Goal: Information Seeking & Learning: Compare options

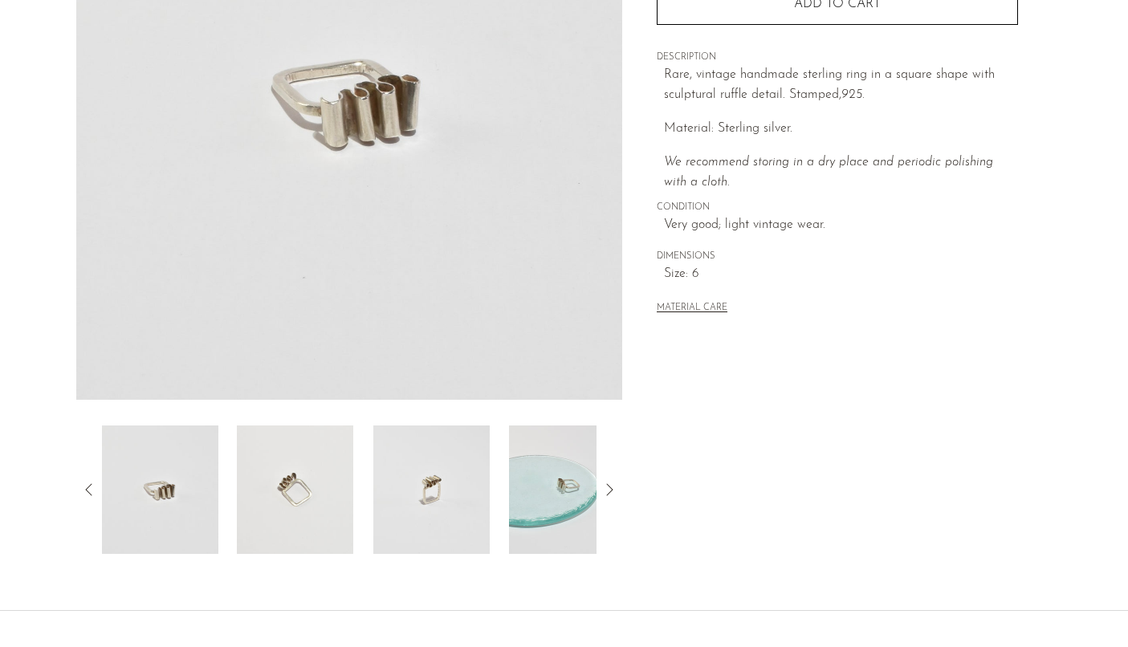
scroll to position [263, 0]
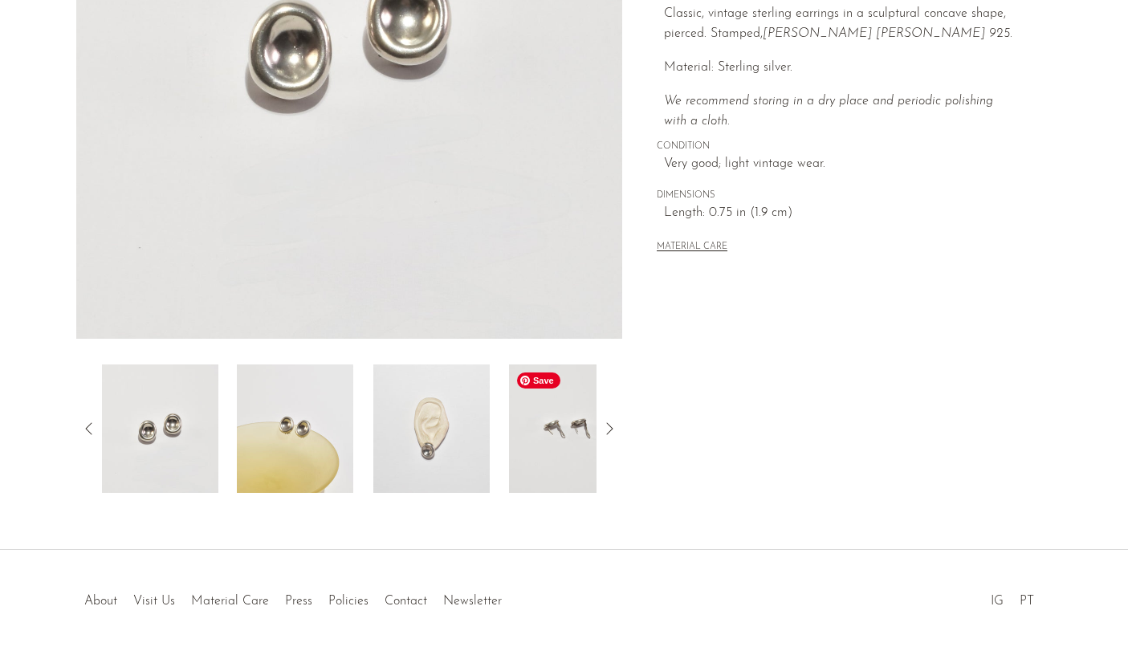
scroll to position [328, 0]
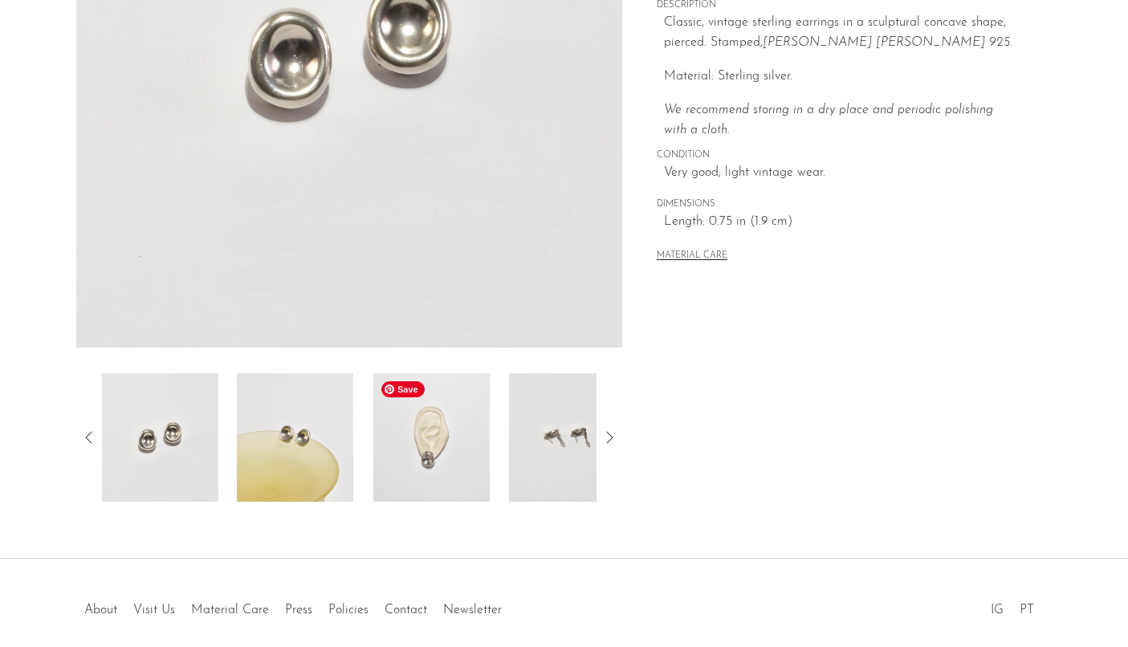
click at [455, 430] on img at bounding box center [431, 437] width 116 height 128
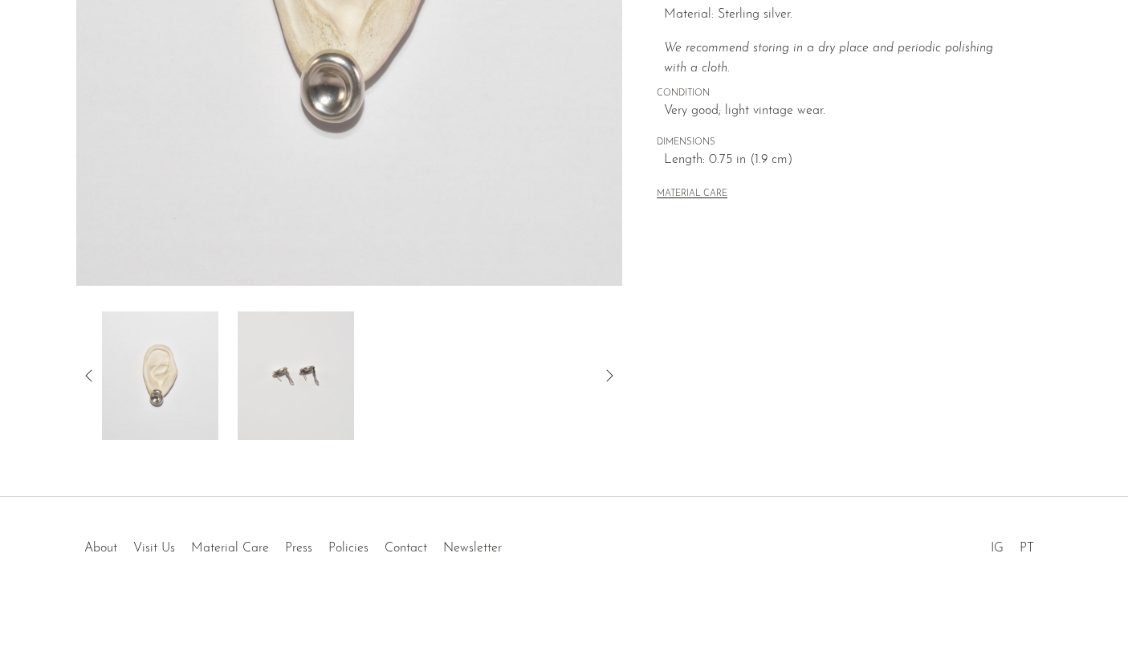
scroll to position [398, 0]
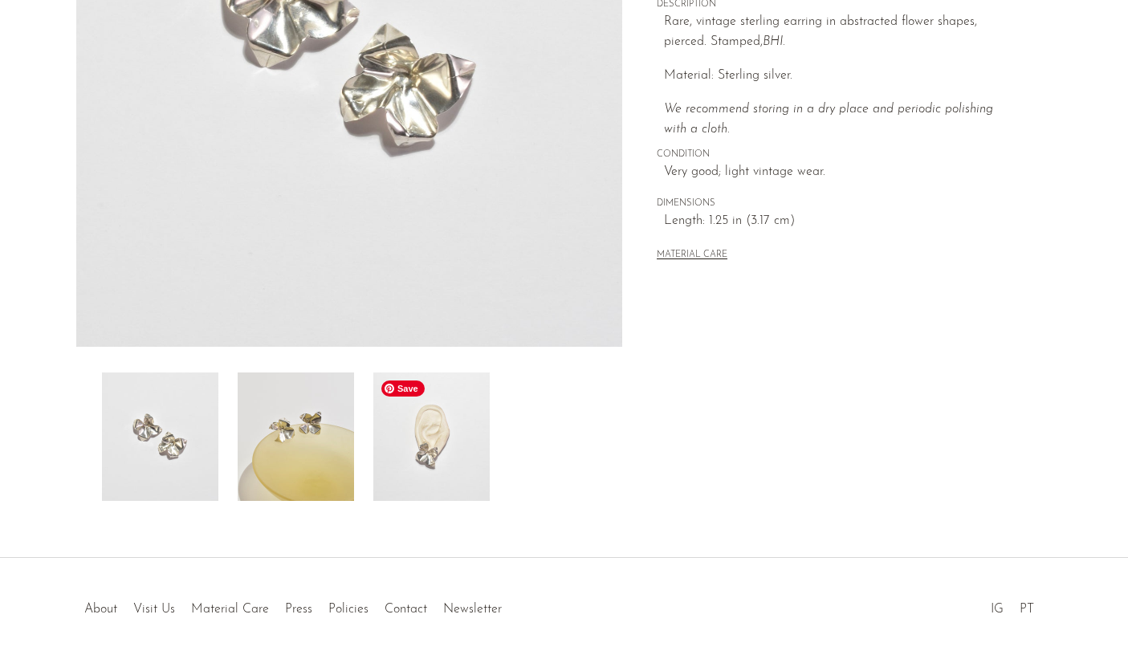
scroll to position [398, 0]
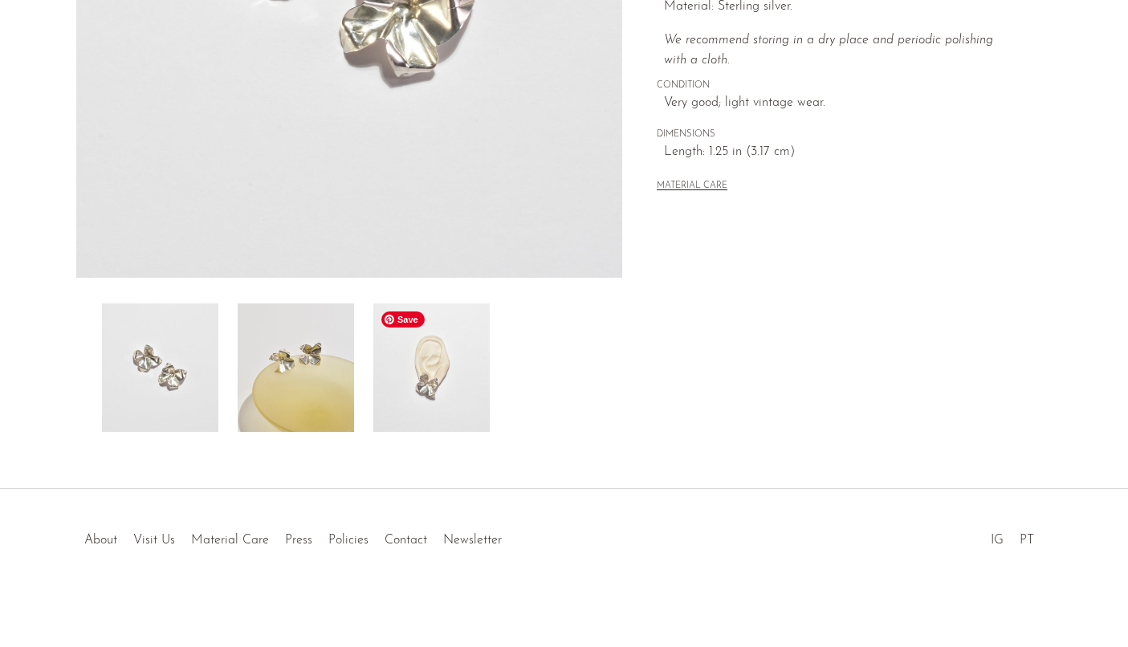
click at [419, 410] on img at bounding box center [431, 368] width 116 height 128
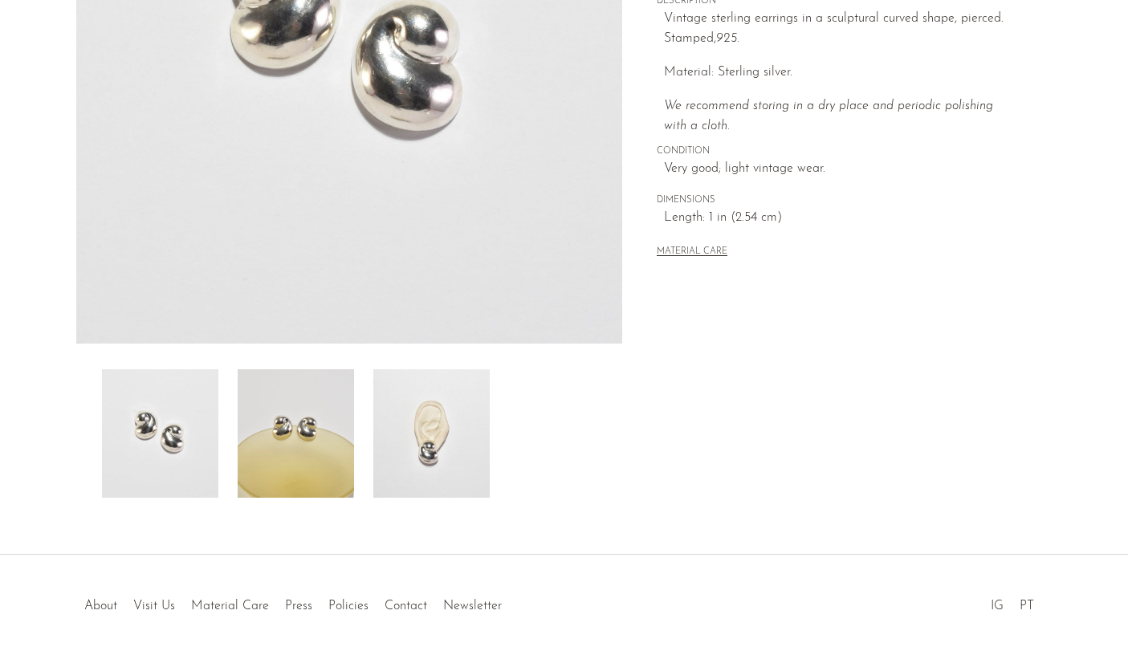
scroll to position [398, 0]
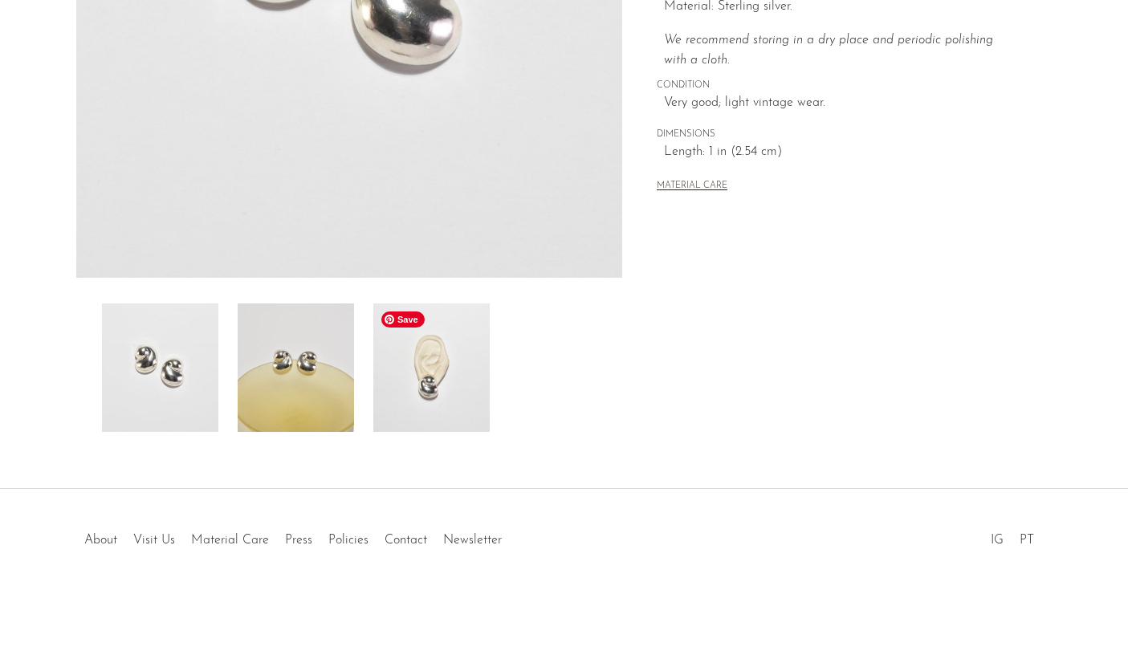
click at [438, 362] on img at bounding box center [431, 368] width 116 height 128
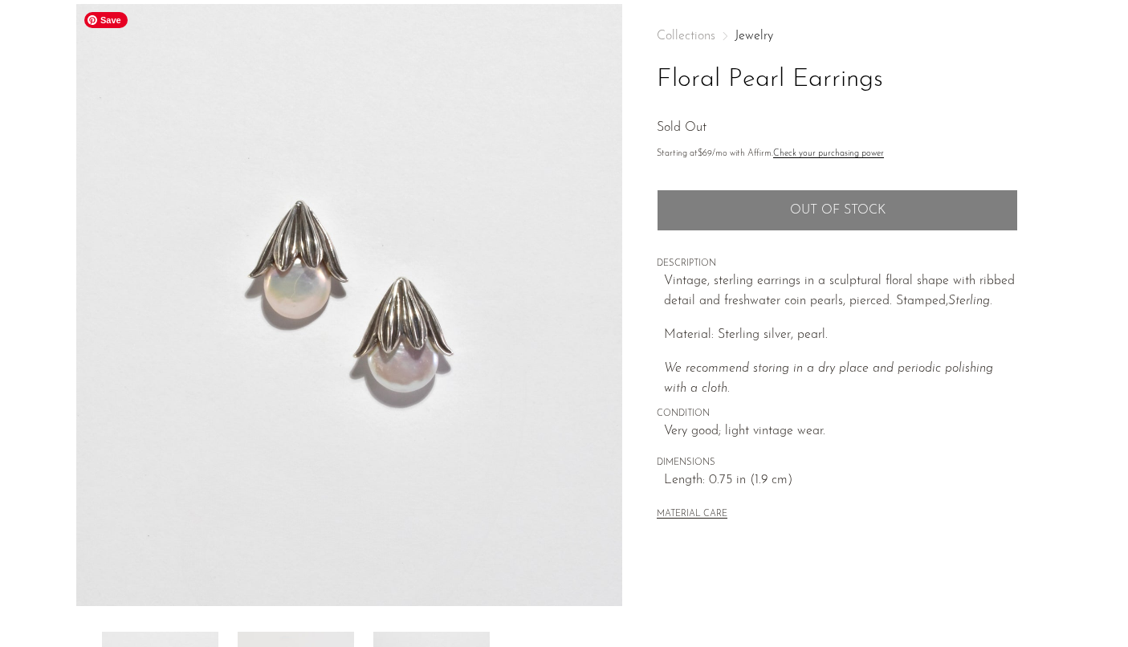
scroll to position [398, 0]
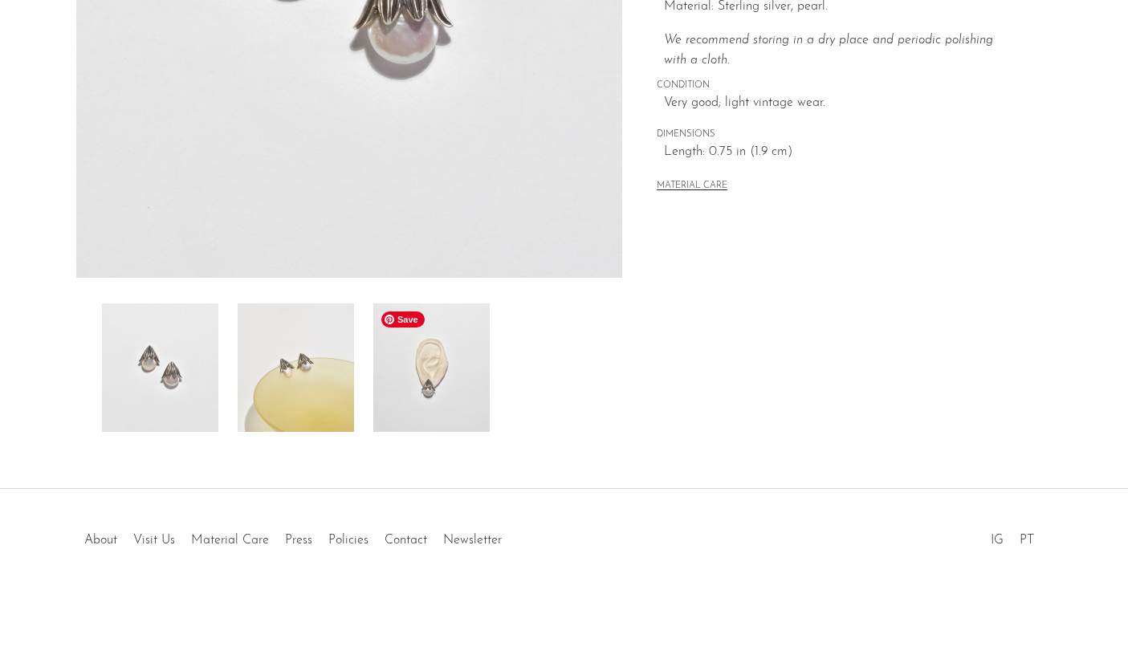
click at [402, 365] on img at bounding box center [431, 368] width 116 height 128
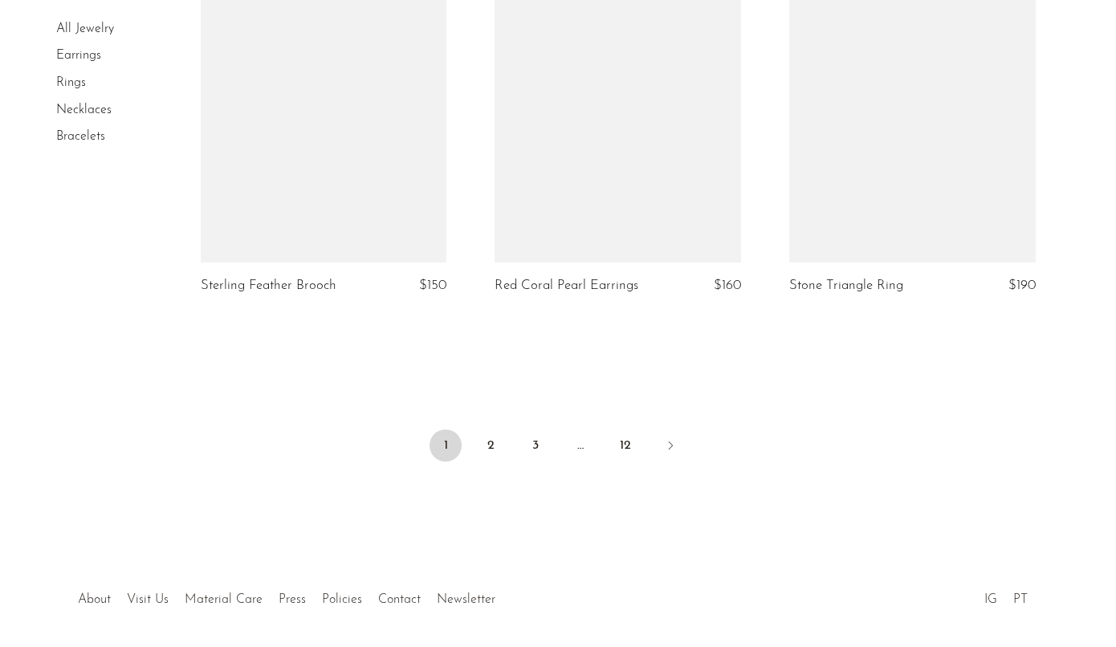
scroll to position [4957, 0]
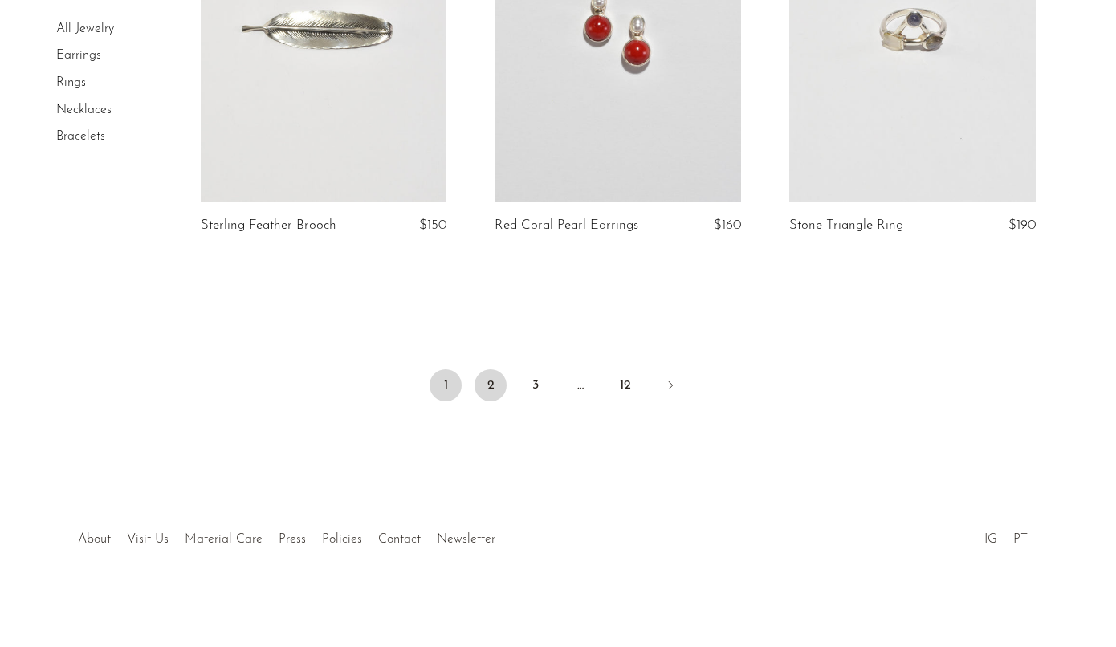
click at [491, 385] on link "2" at bounding box center [491, 385] width 32 height 32
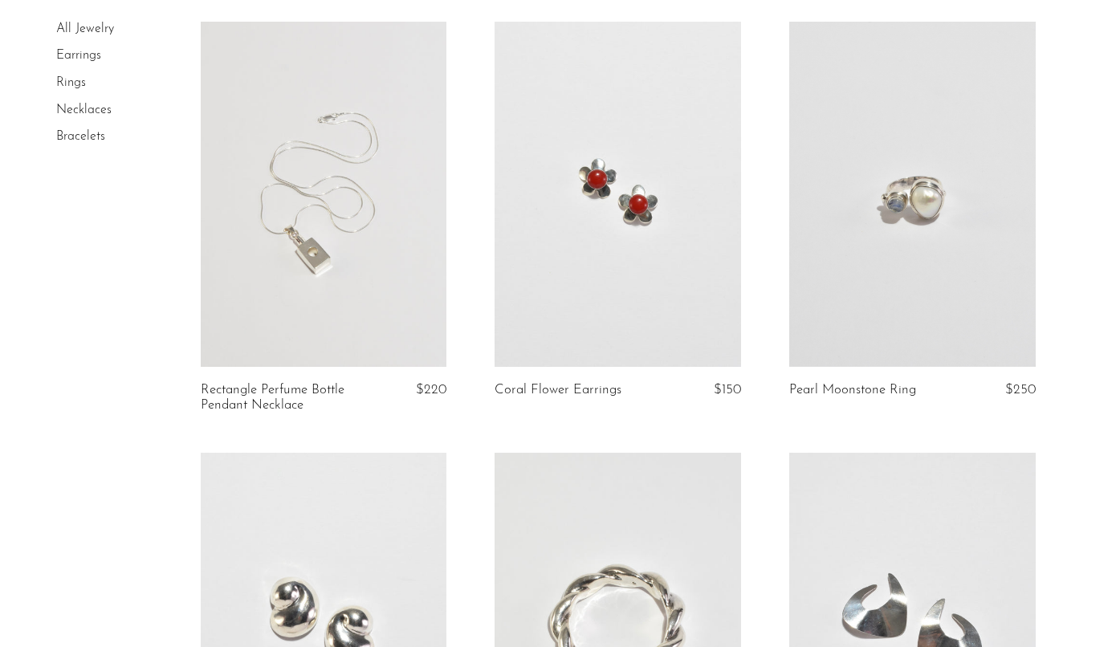
scroll to position [557, 0]
click at [574, 327] on link at bounding box center [618, 193] width 247 height 345
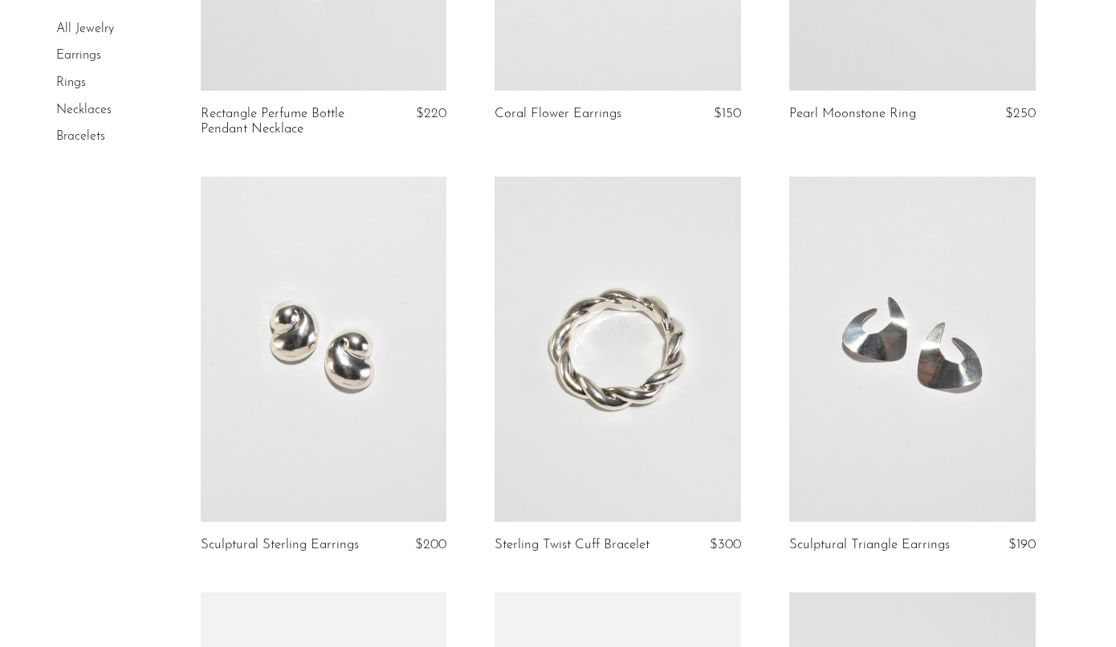
scroll to position [846, 0]
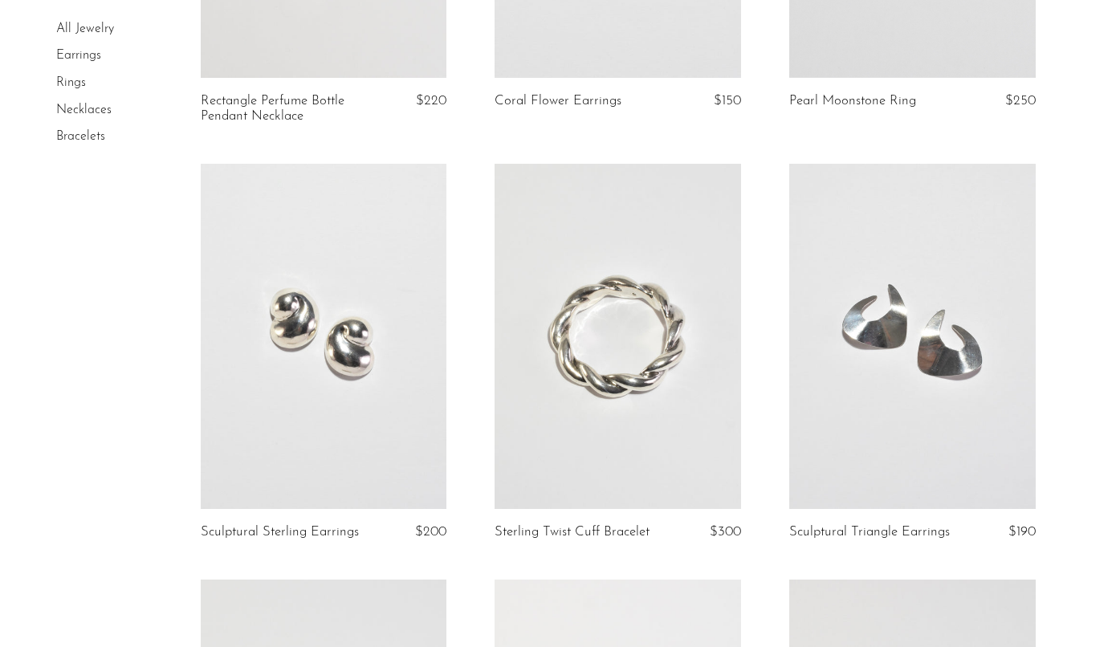
click at [915, 374] on link at bounding box center [912, 336] width 247 height 345
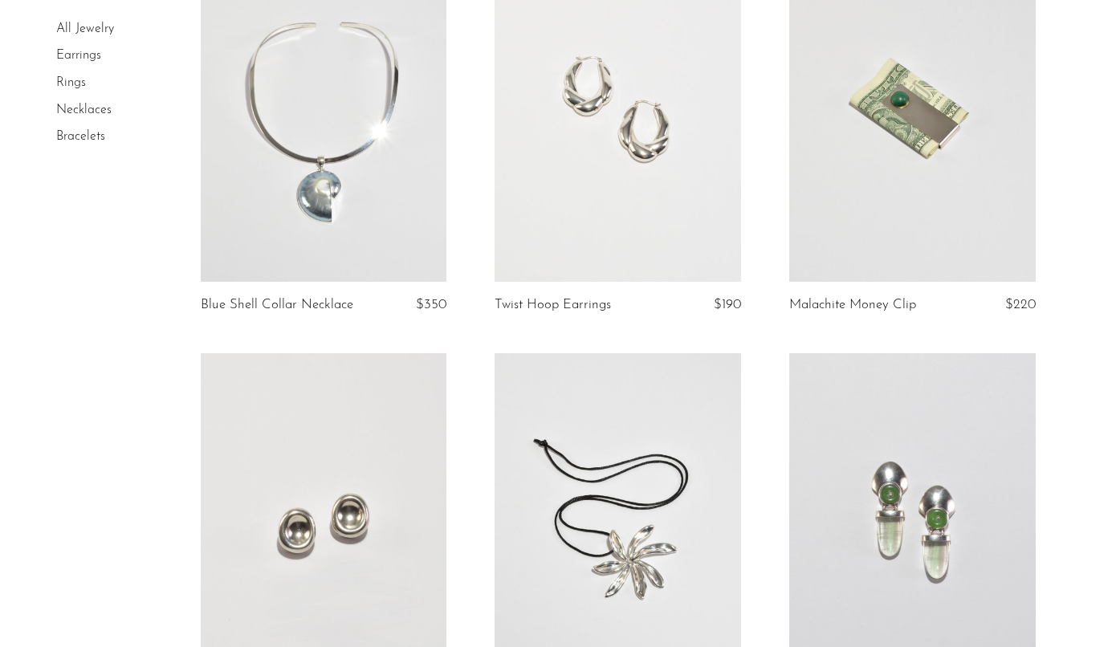
scroll to position [1491, 0]
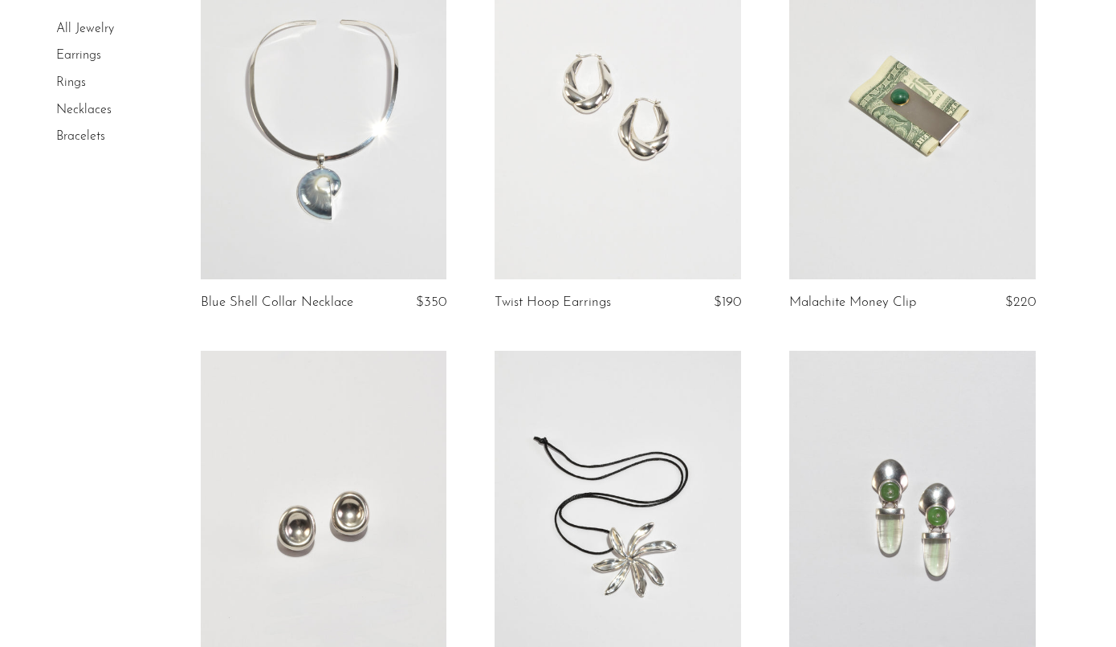
click at [923, 423] on link at bounding box center [912, 523] width 247 height 345
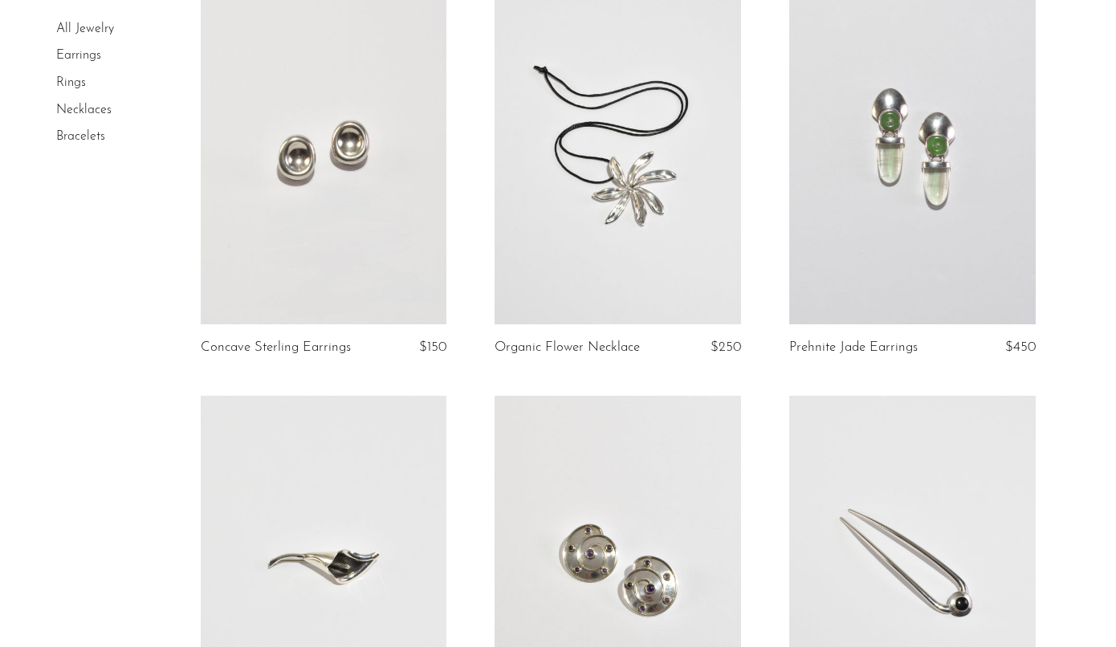
scroll to position [1907, 0]
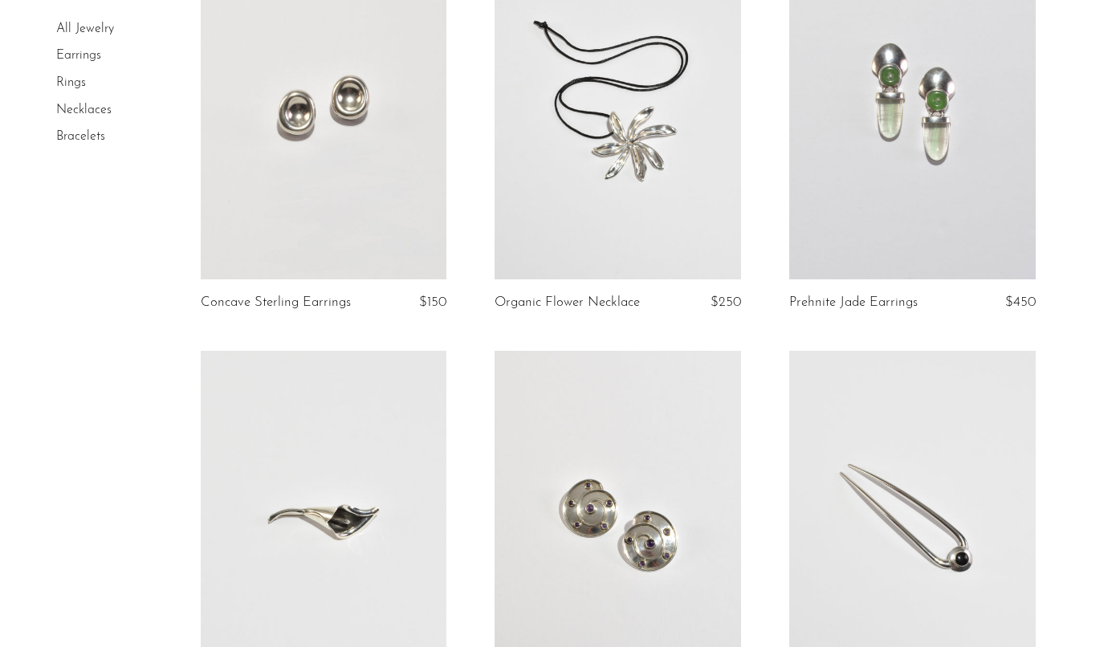
click at [693, 485] on link at bounding box center [618, 523] width 247 height 345
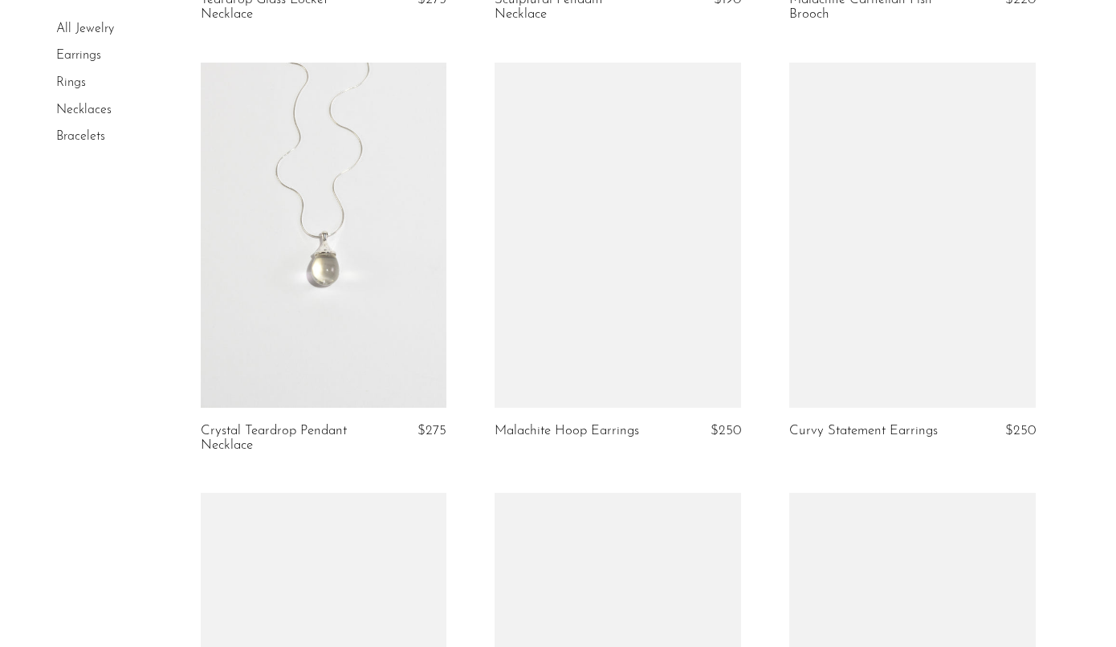
scroll to position [3478, 0]
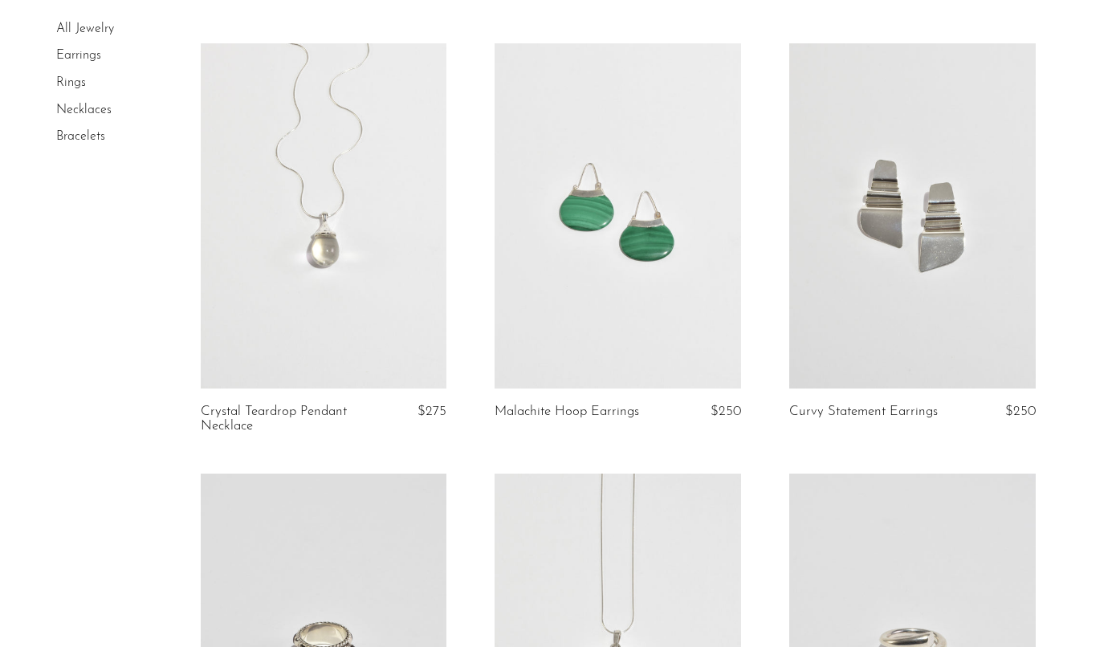
click at [1019, 309] on link at bounding box center [912, 215] width 247 height 345
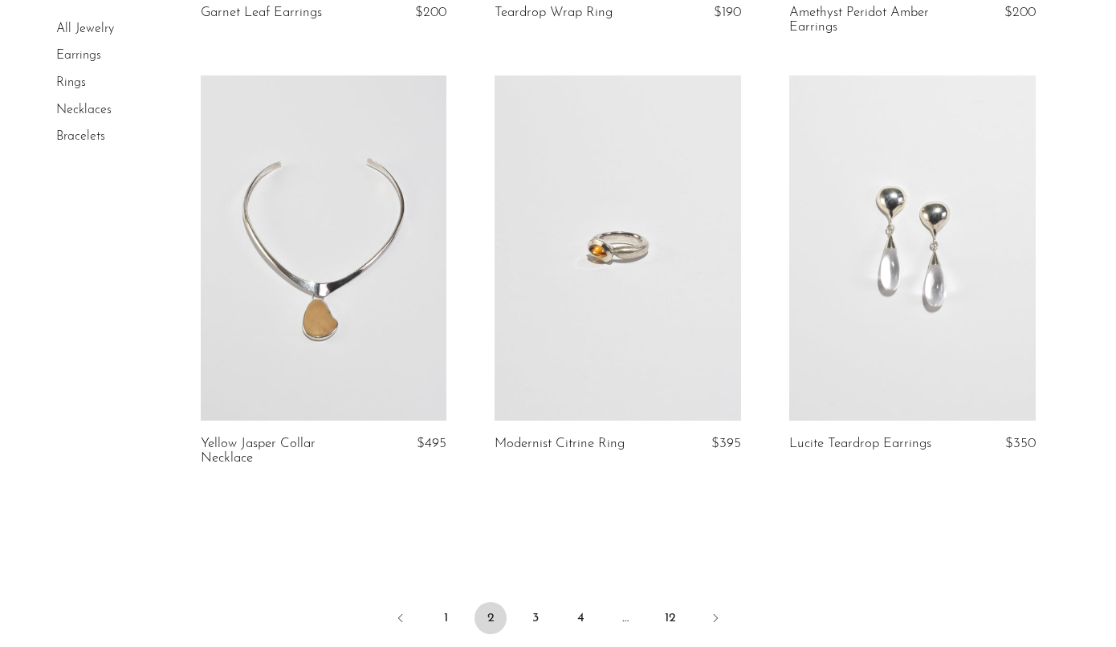
scroll to position [4743, 0]
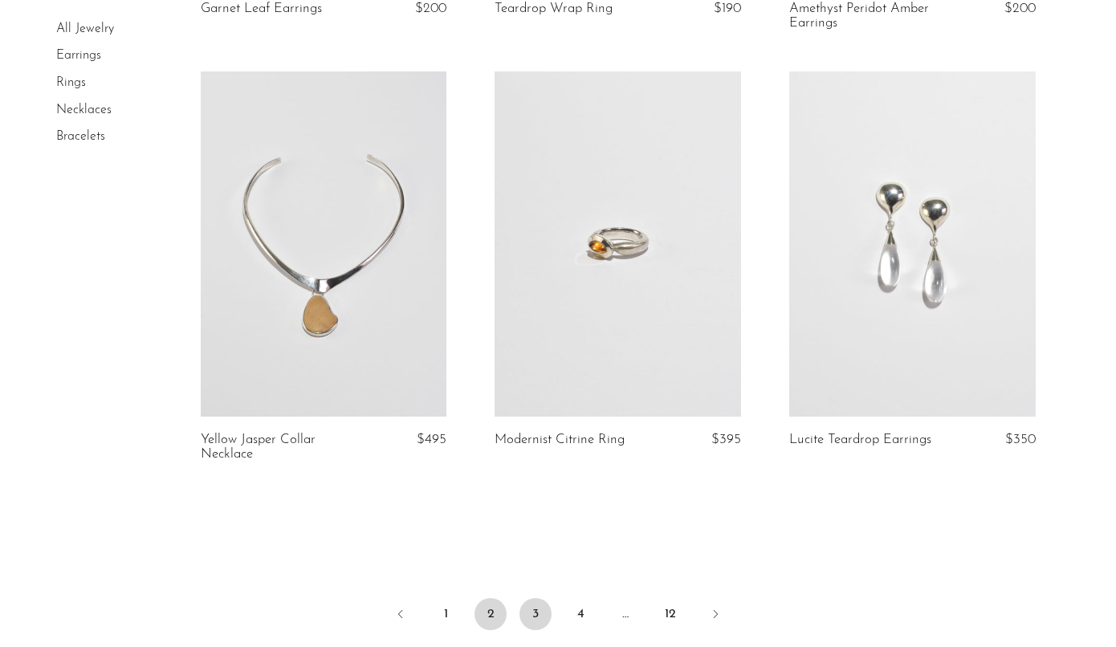
click at [536, 608] on link "3" at bounding box center [536, 614] width 32 height 32
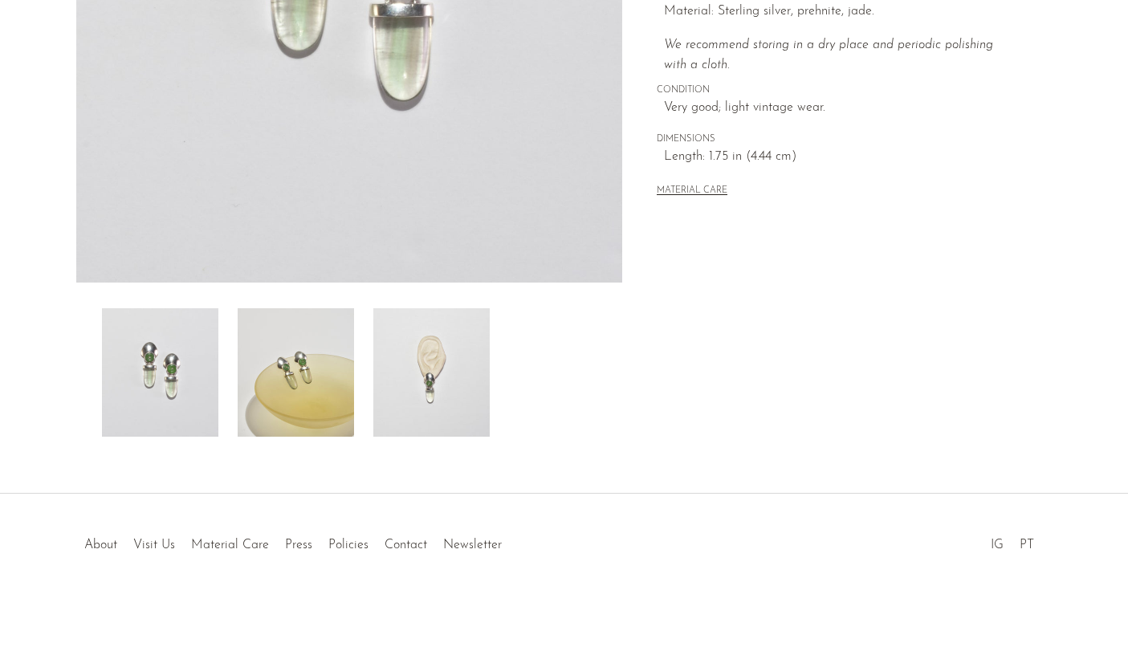
scroll to position [398, 0]
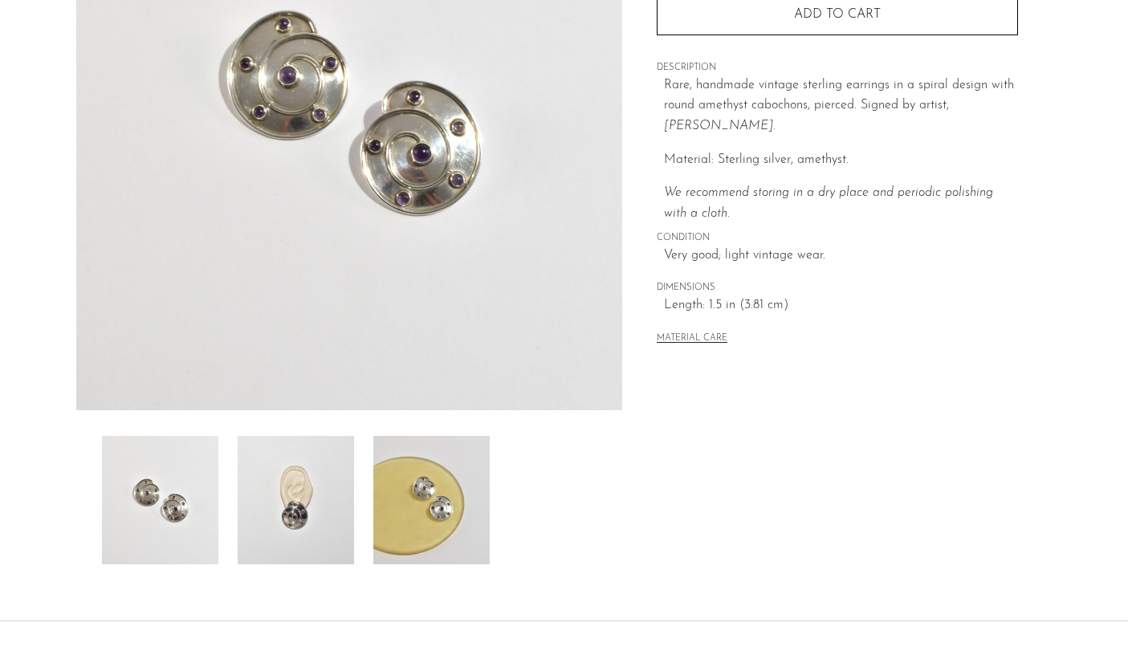
scroll to position [398, 0]
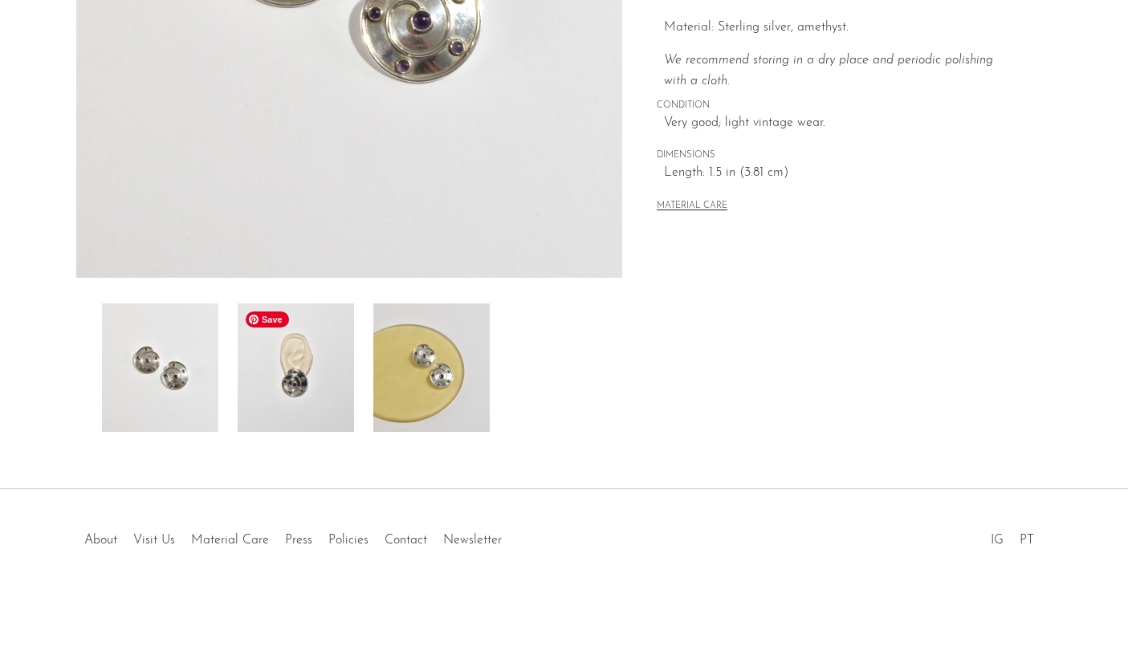
click at [296, 372] on img at bounding box center [296, 368] width 116 height 128
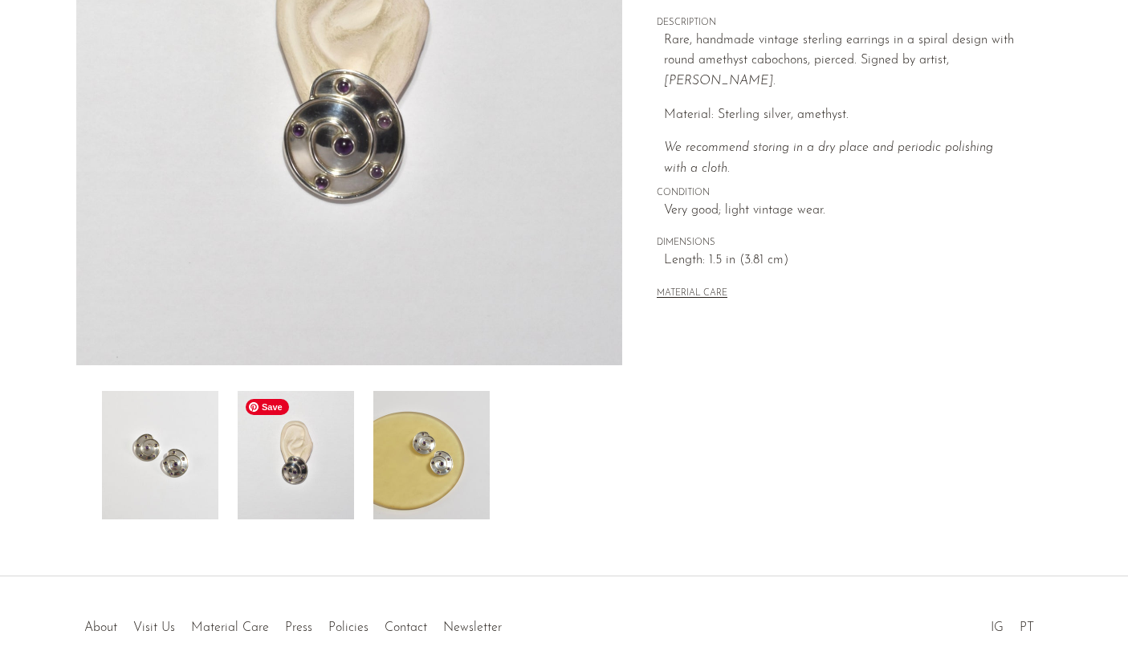
scroll to position [292, 0]
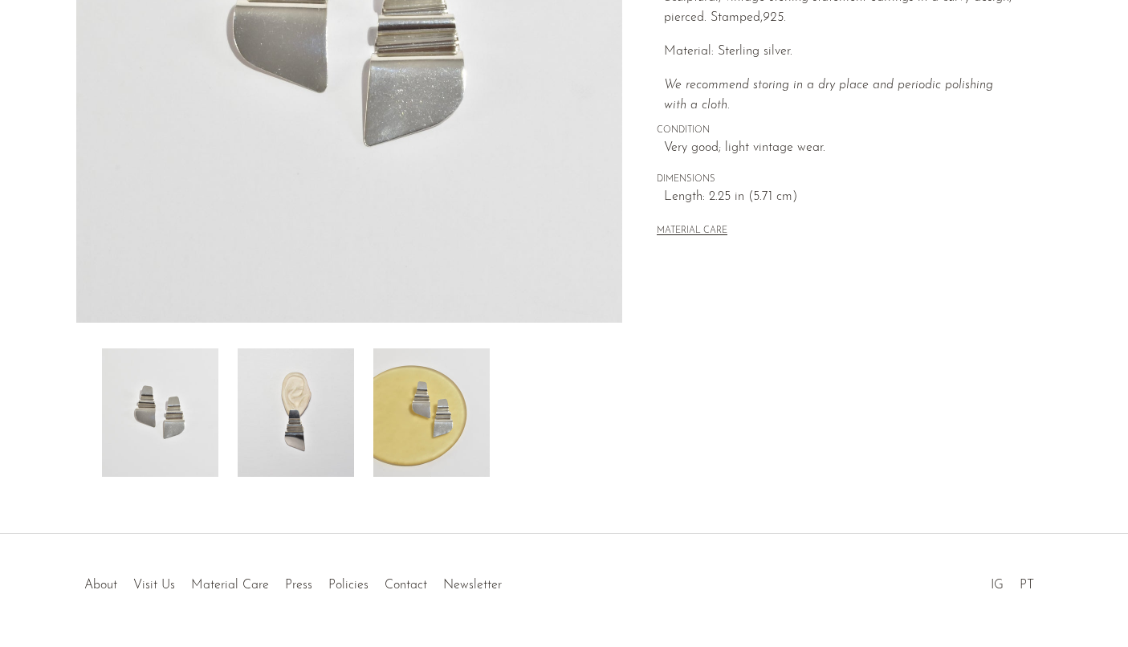
scroll to position [398, 0]
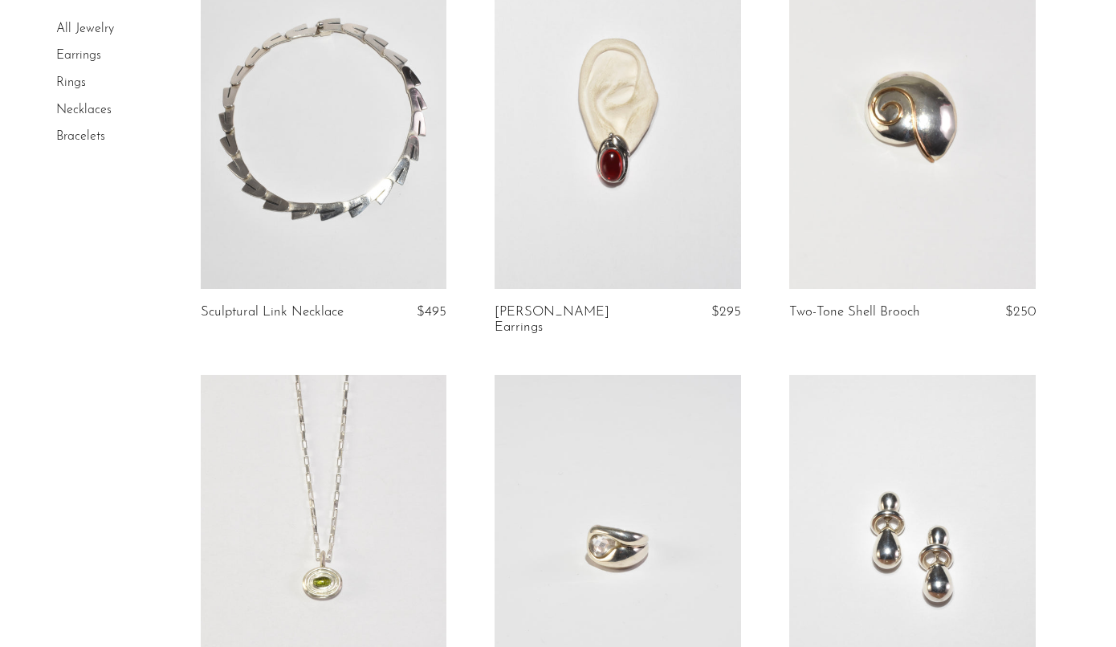
scroll to position [2003, 0]
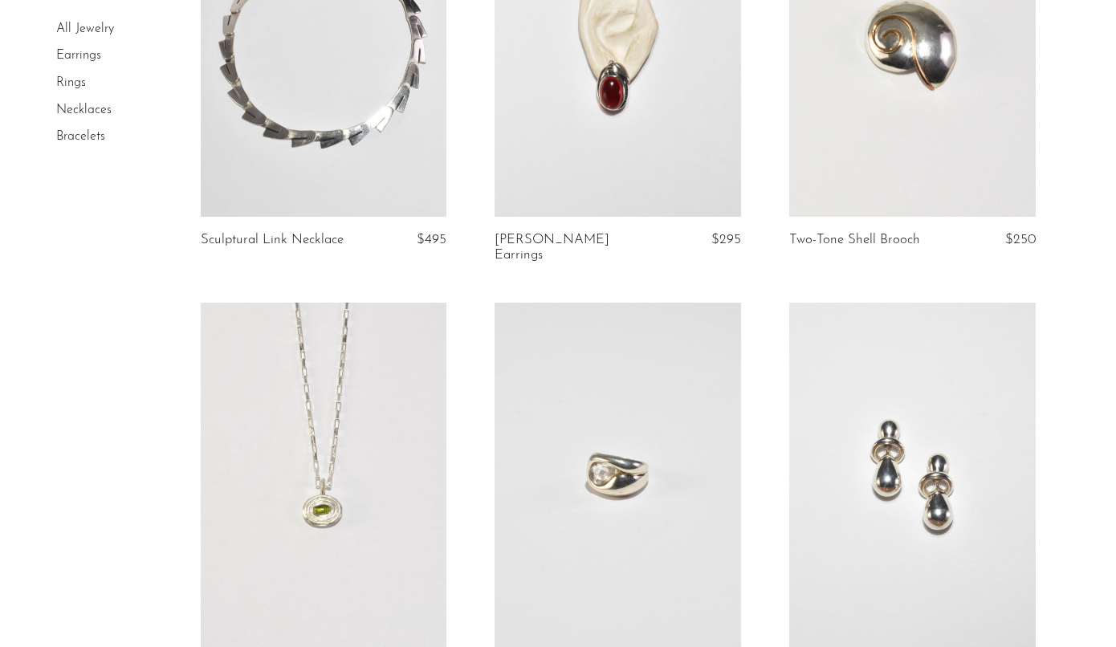
click at [951, 451] on link at bounding box center [912, 475] width 247 height 345
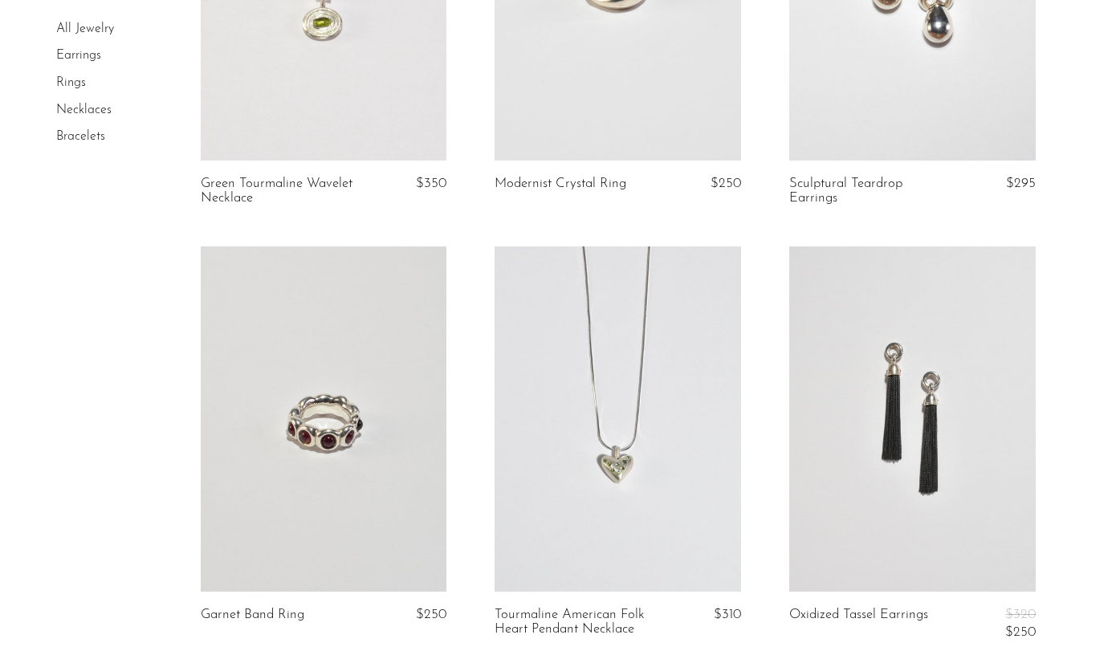
scroll to position [2491, 0]
click at [934, 434] on link at bounding box center [912, 418] width 247 height 345
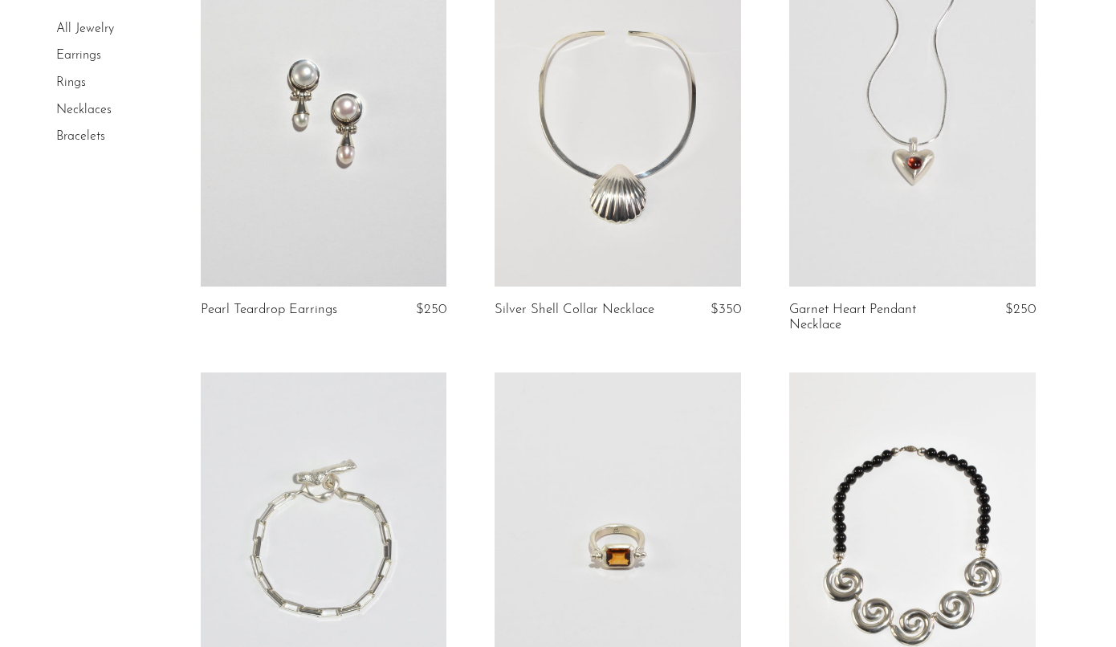
scroll to position [4084, 0]
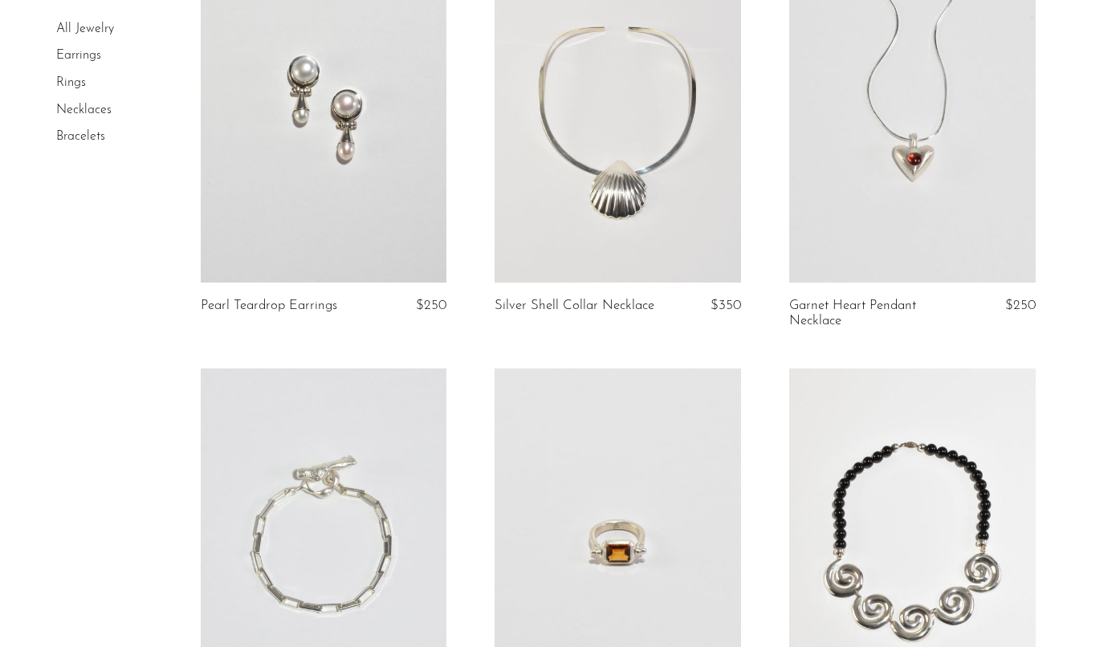
click at [394, 186] on link at bounding box center [324, 109] width 247 height 345
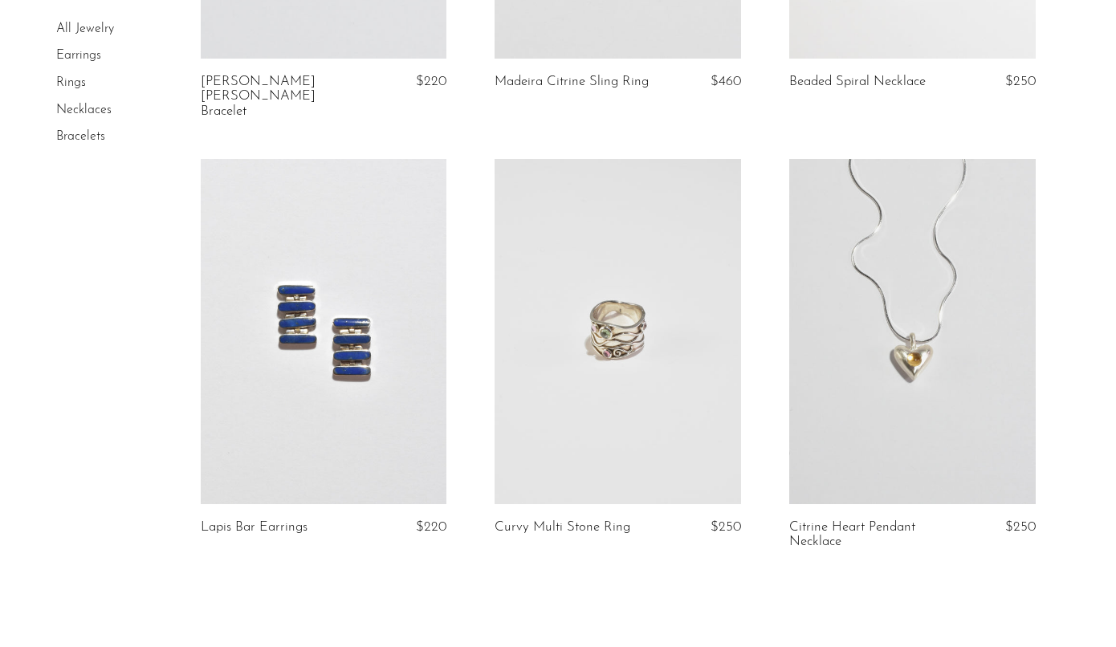
scroll to position [4846, 0]
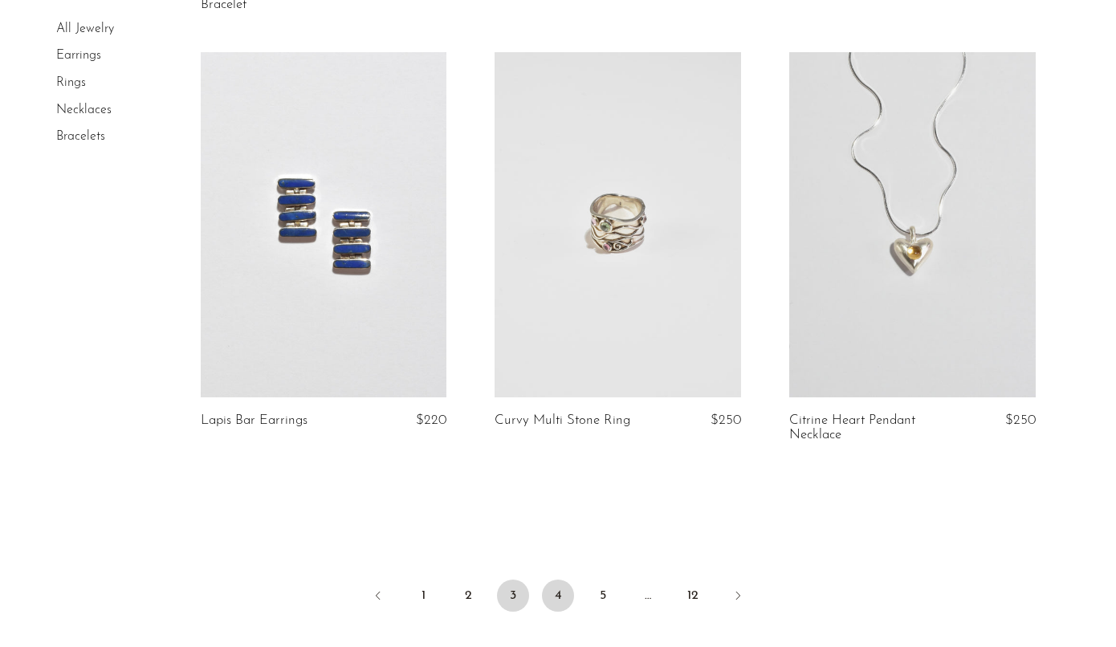
click at [559, 580] on link "4" at bounding box center [558, 596] width 32 height 32
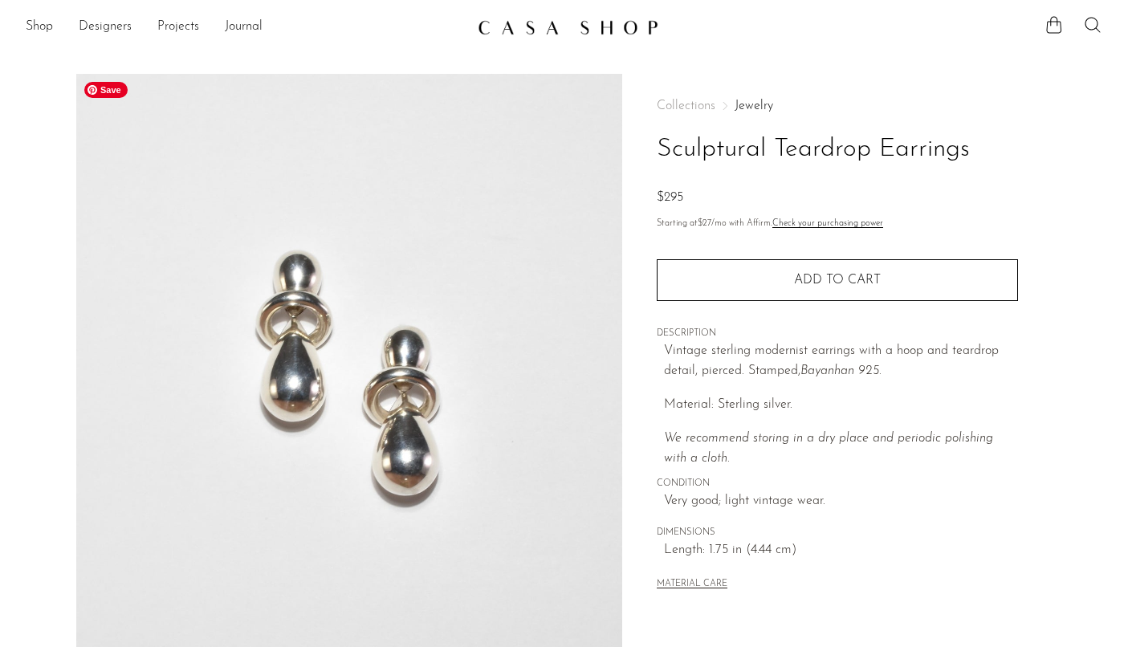
scroll to position [398, 0]
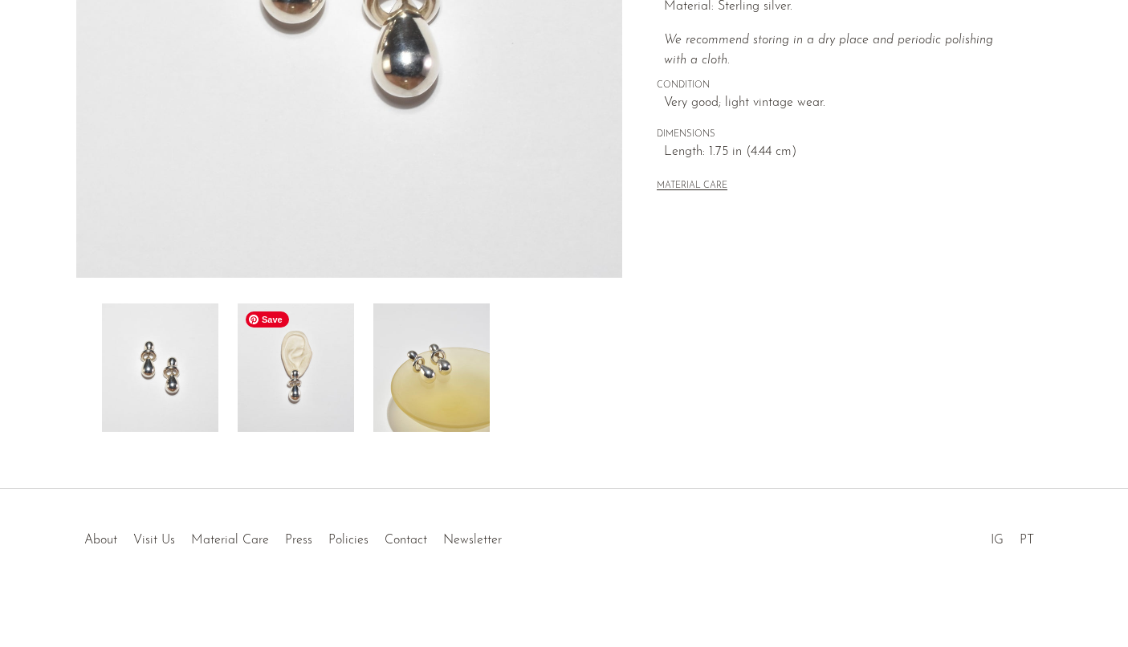
click at [328, 410] on img at bounding box center [296, 368] width 116 height 128
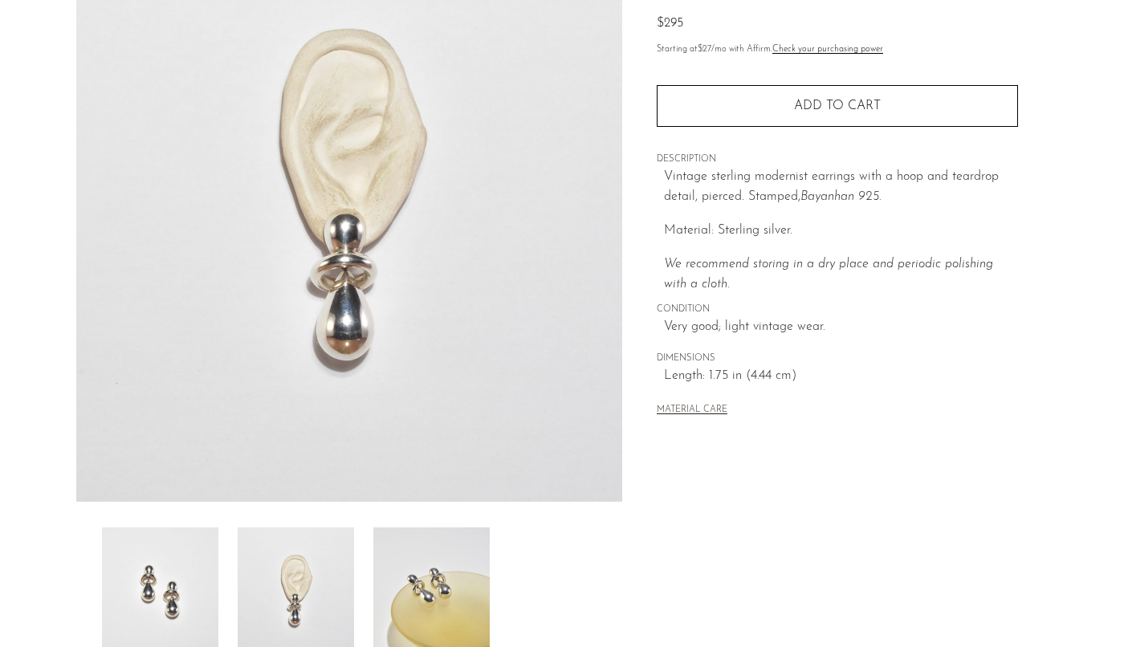
scroll to position [180, 0]
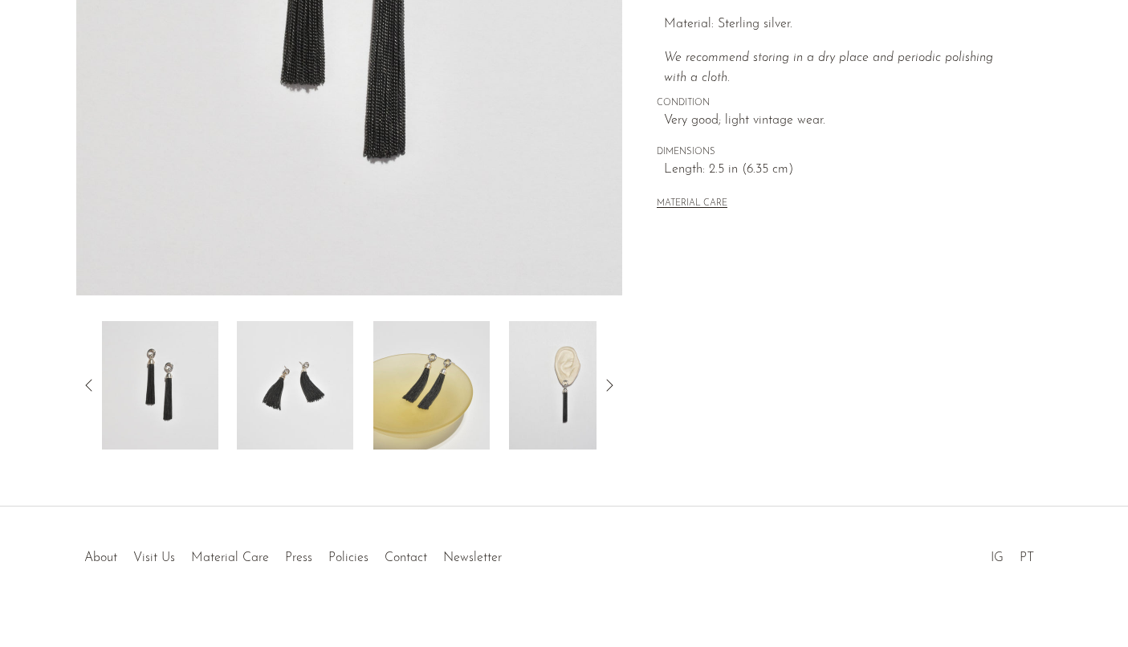
scroll to position [398, 0]
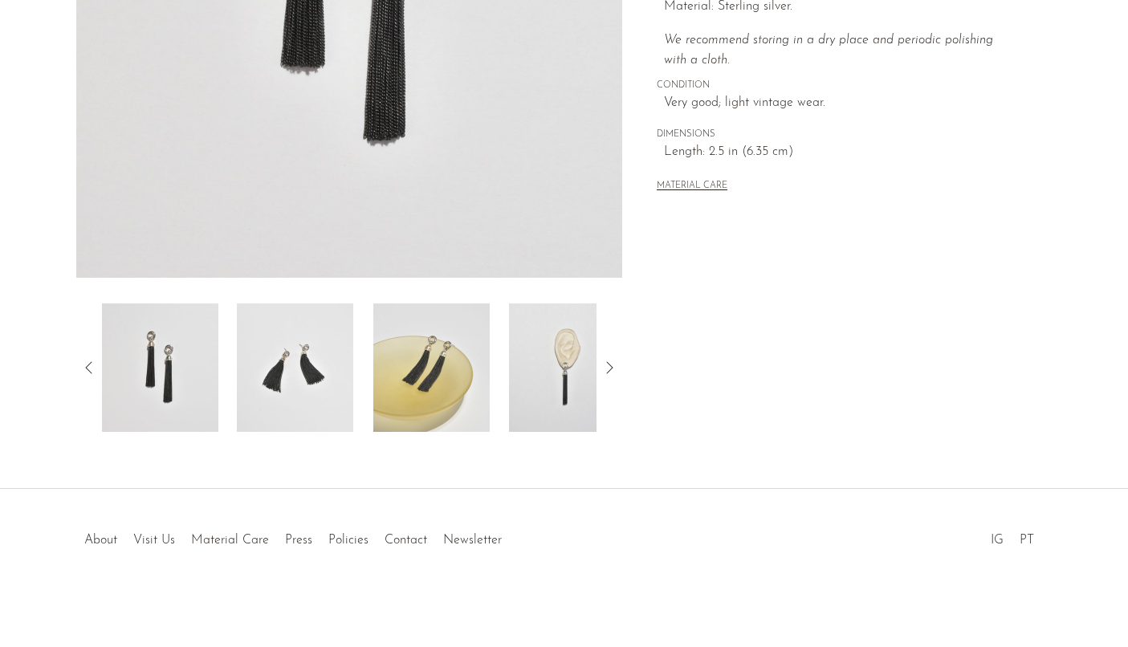
click at [546, 424] on img at bounding box center [567, 368] width 116 height 128
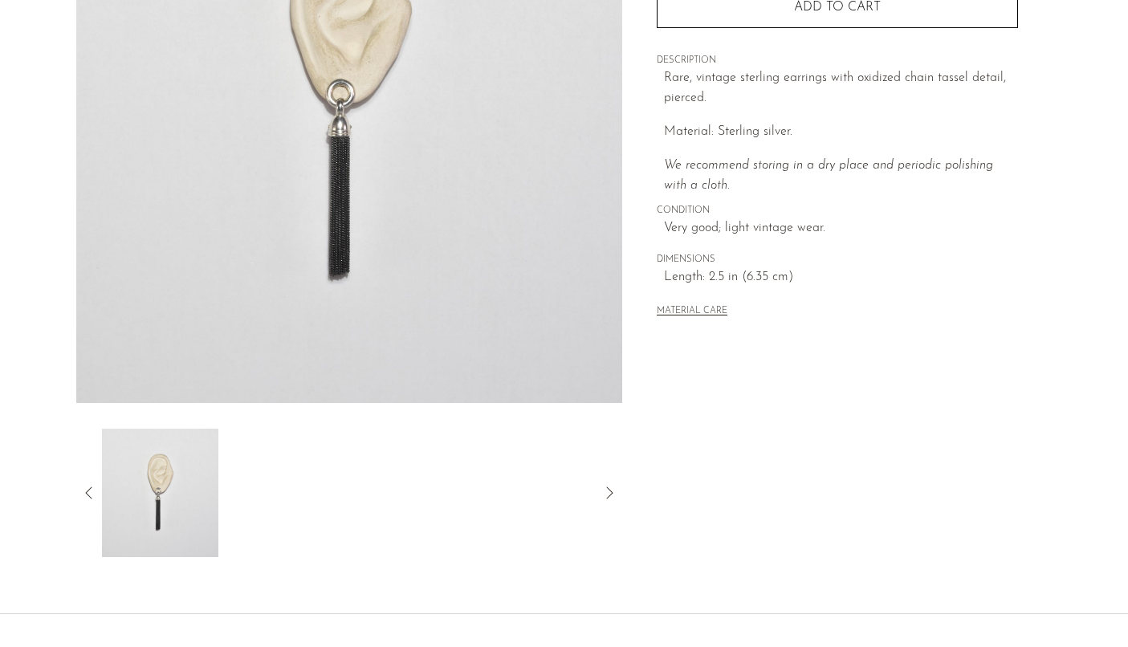
scroll to position [262, 0]
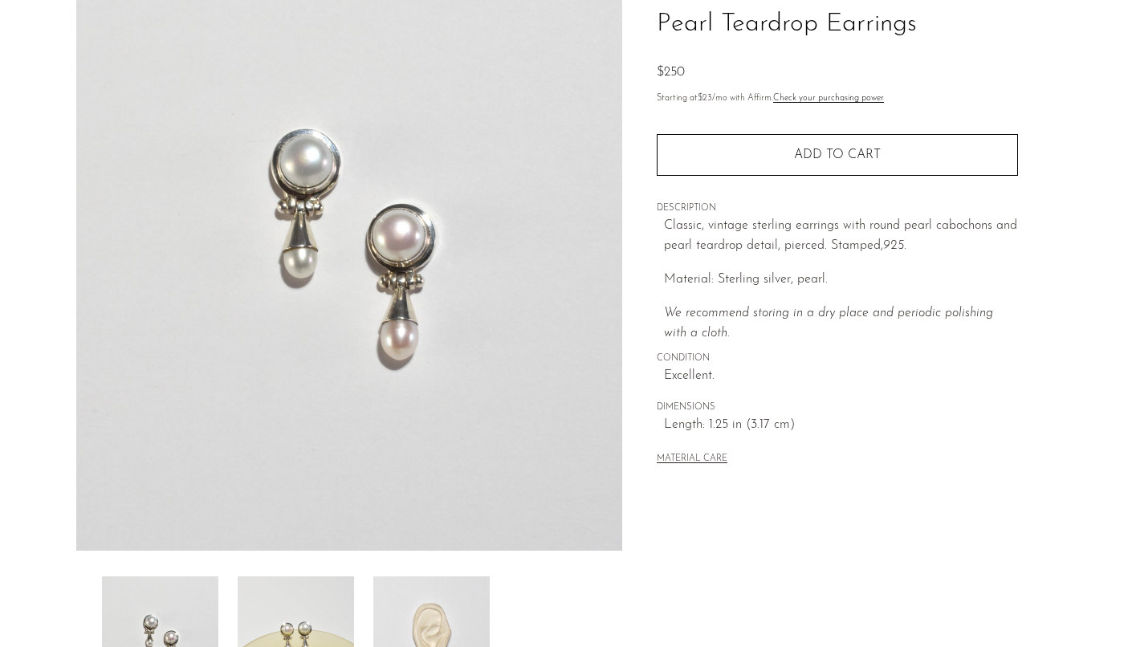
scroll to position [398, 0]
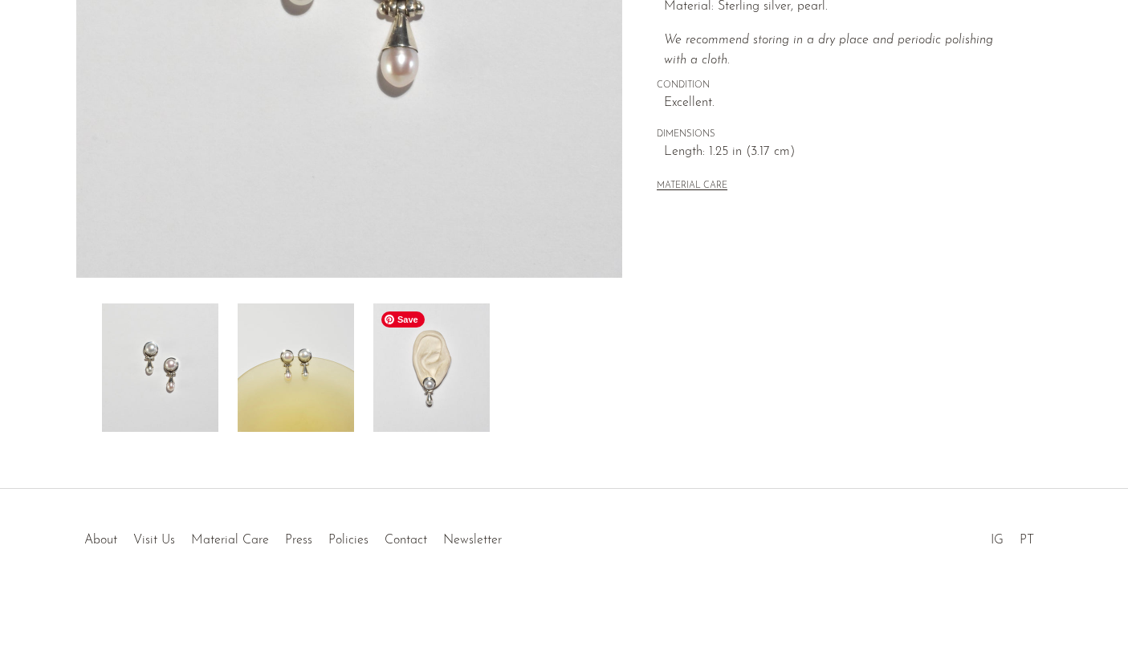
click at [434, 418] on img at bounding box center [431, 368] width 116 height 128
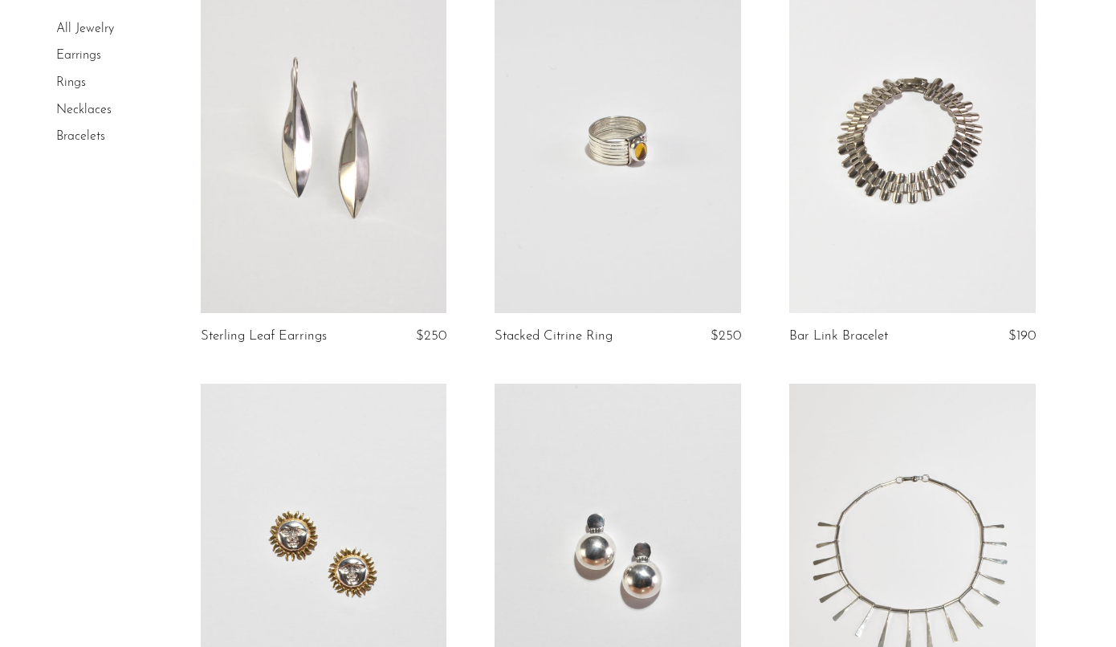
scroll to position [182, 0]
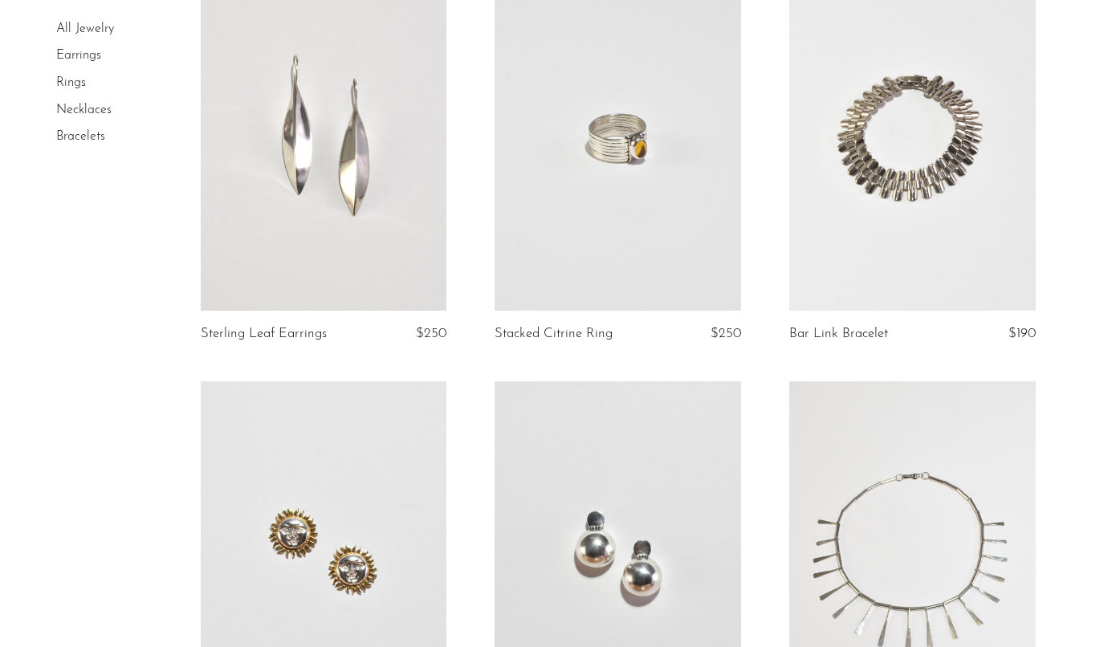
click at [585, 548] on link at bounding box center [618, 553] width 247 height 345
click at [381, 519] on link at bounding box center [324, 553] width 247 height 345
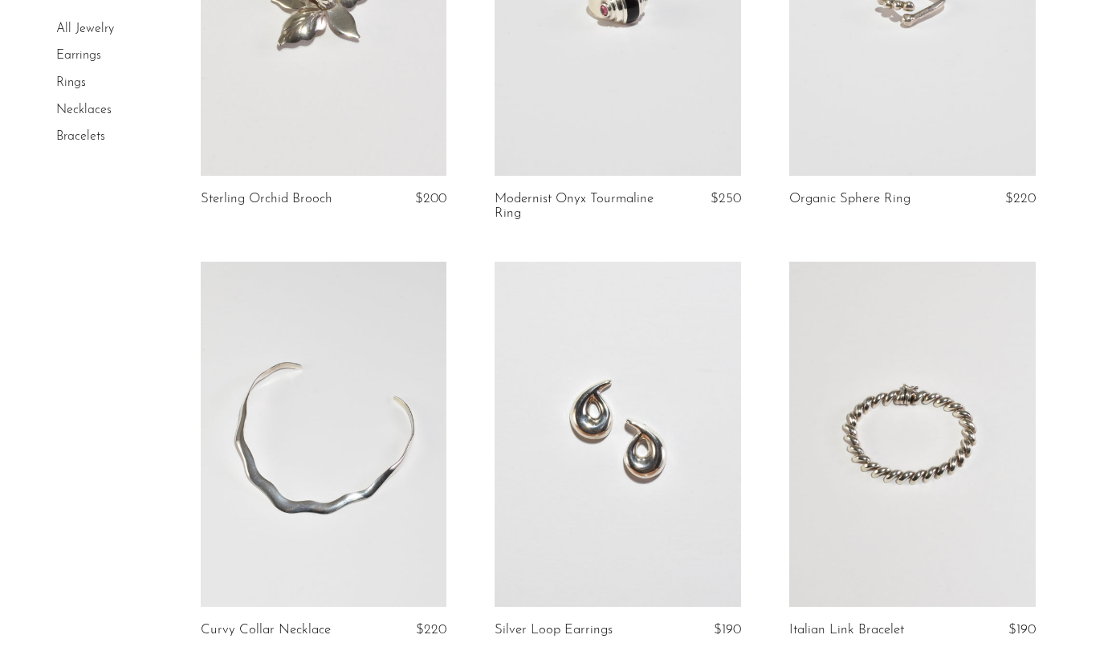
scroll to position [1169, 0]
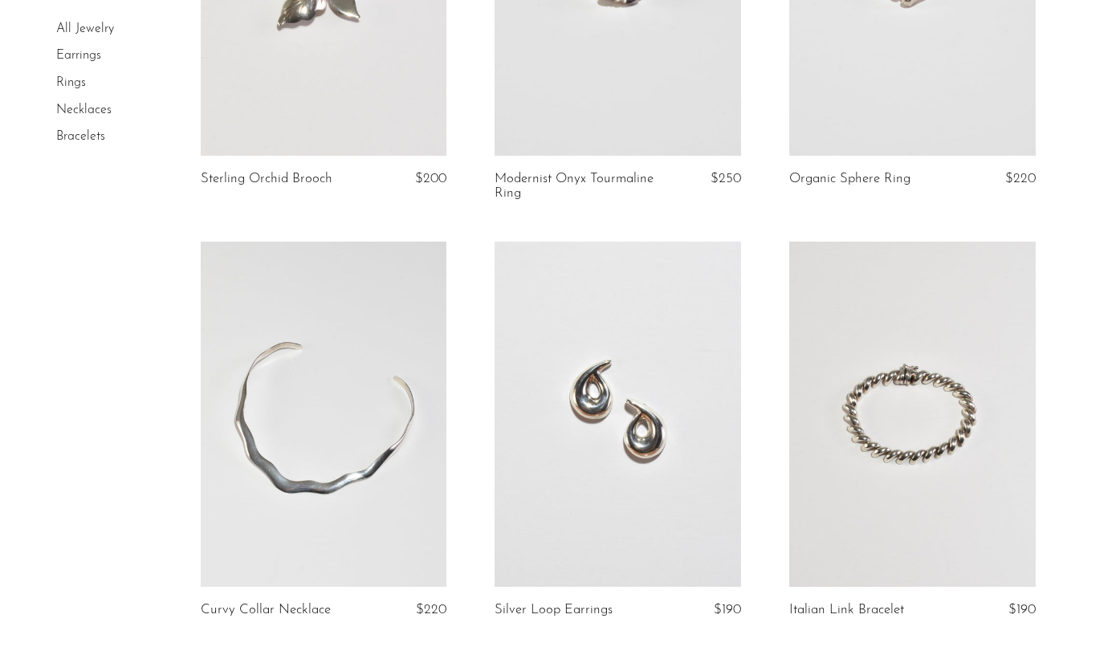
click at [620, 515] on link at bounding box center [618, 414] width 247 height 345
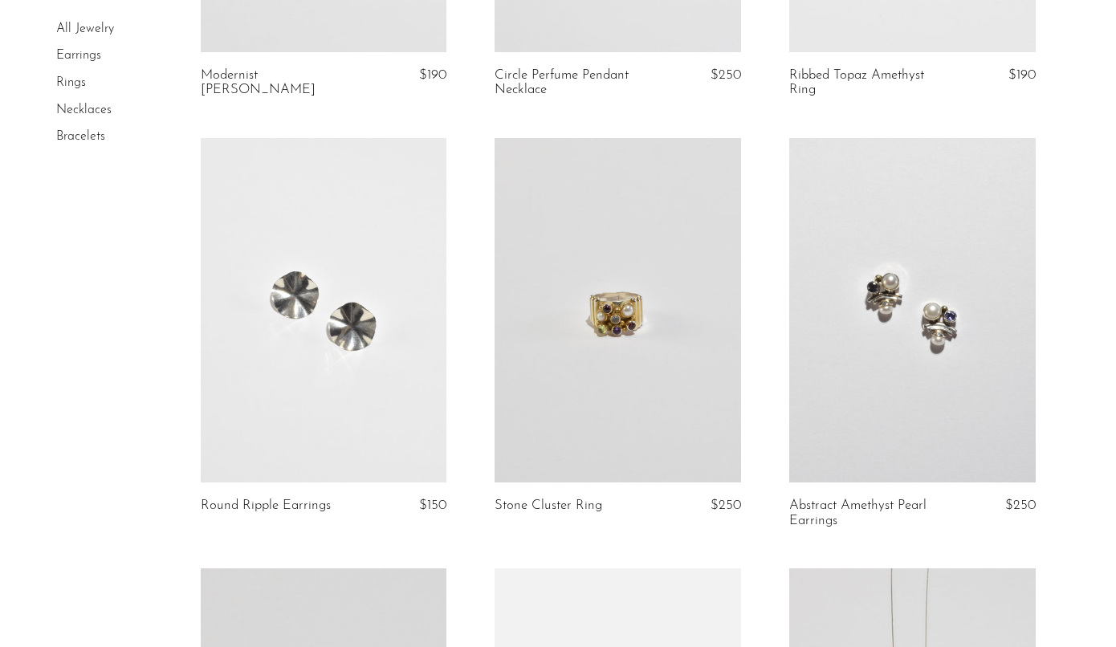
scroll to position [3419, 0]
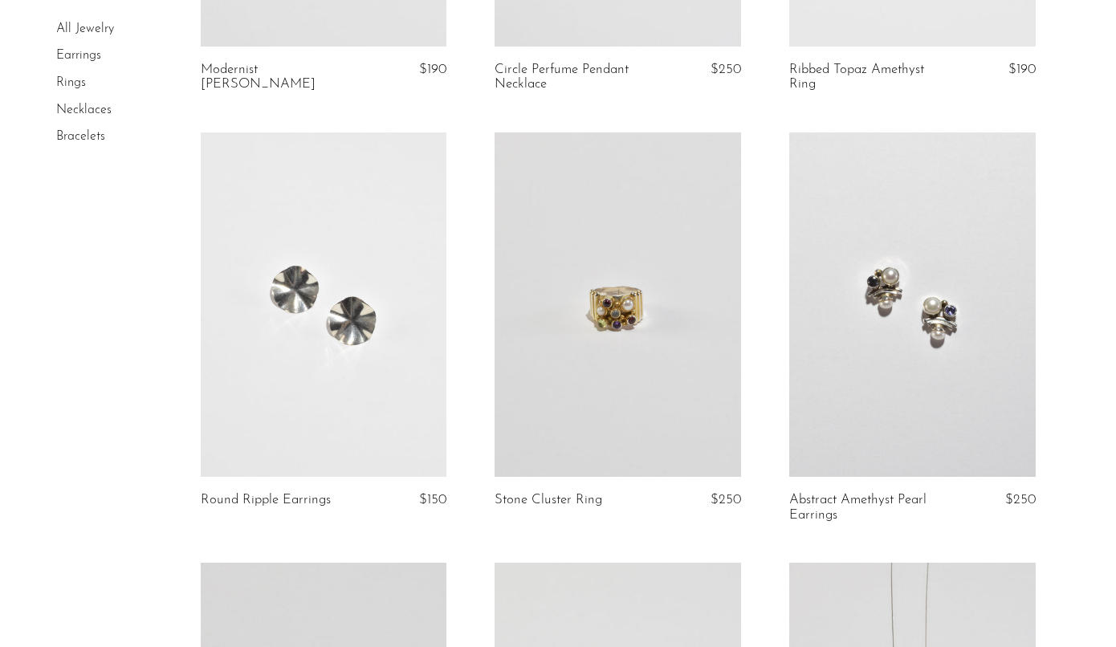
click at [384, 399] on link at bounding box center [324, 305] width 247 height 345
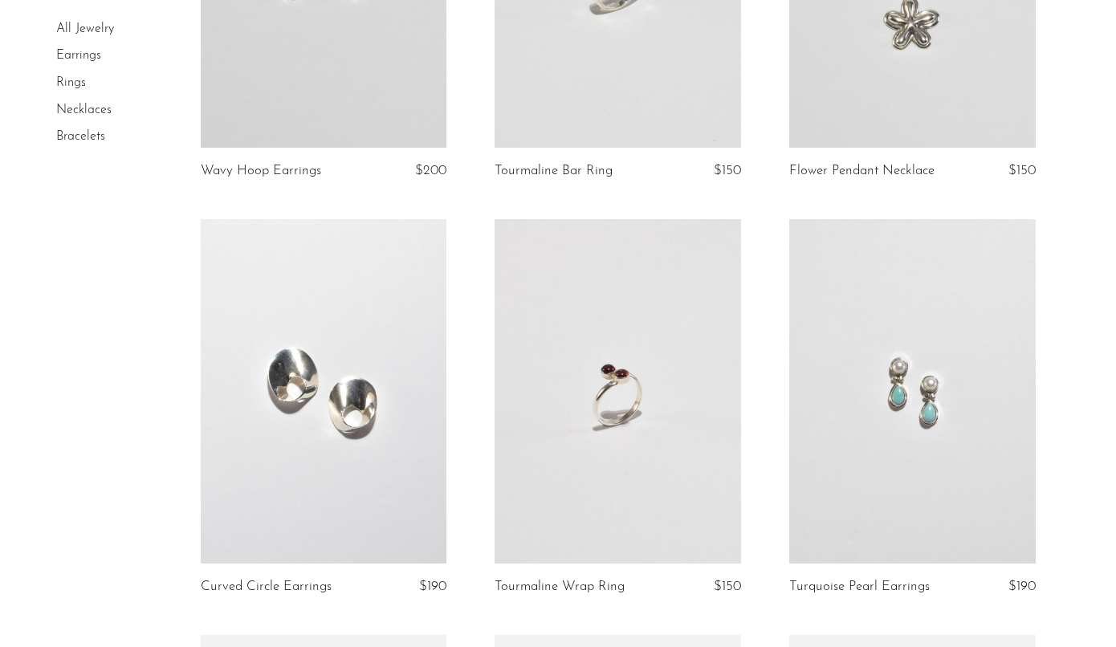
scroll to position [4189, 0]
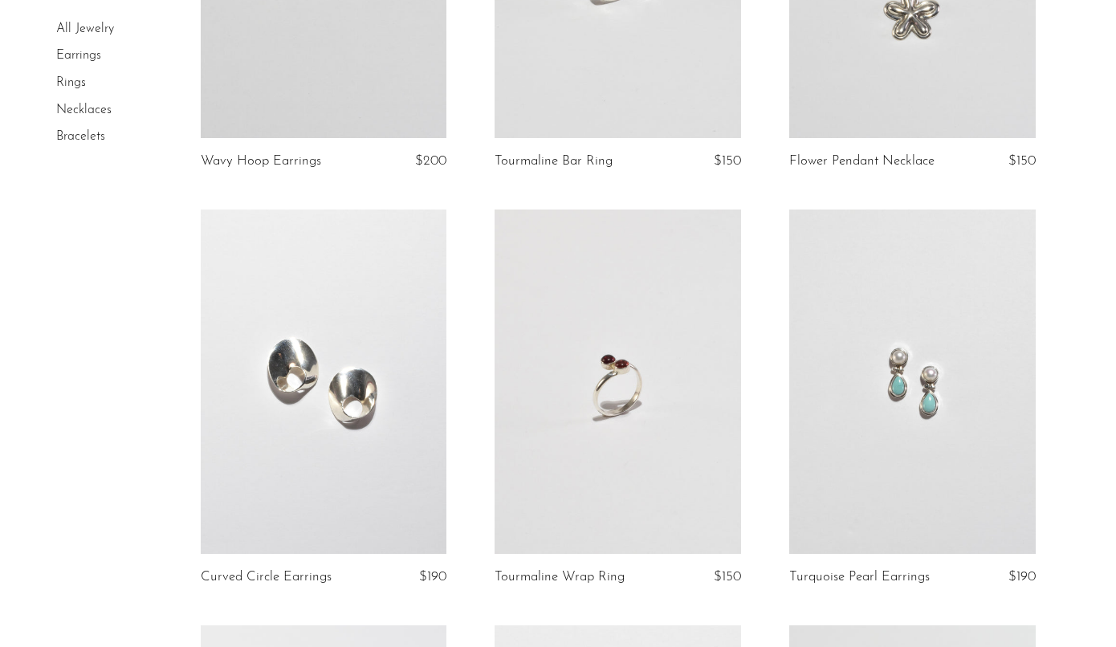
click at [381, 399] on link at bounding box center [324, 382] width 247 height 345
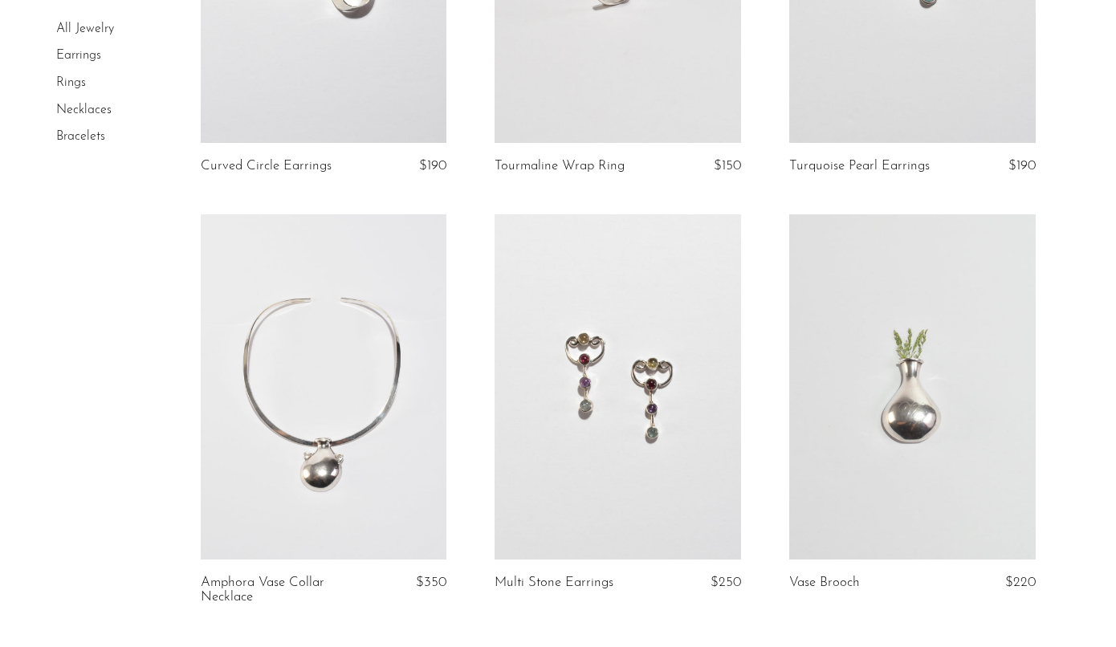
scroll to position [4910, 0]
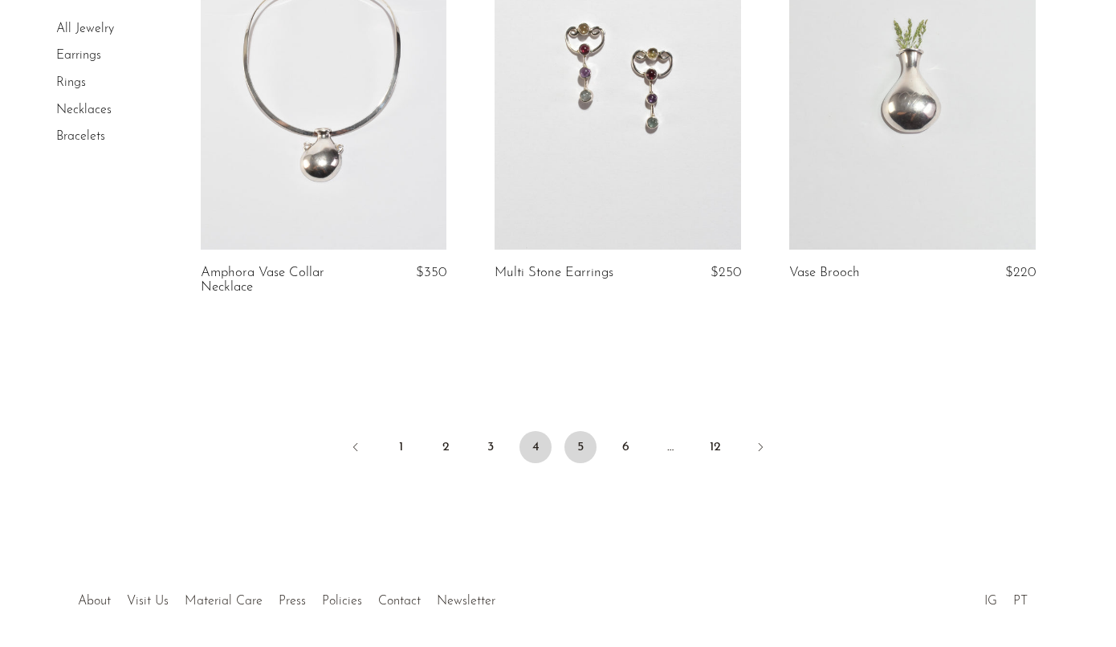
click at [577, 438] on link "5" at bounding box center [581, 447] width 32 height 32
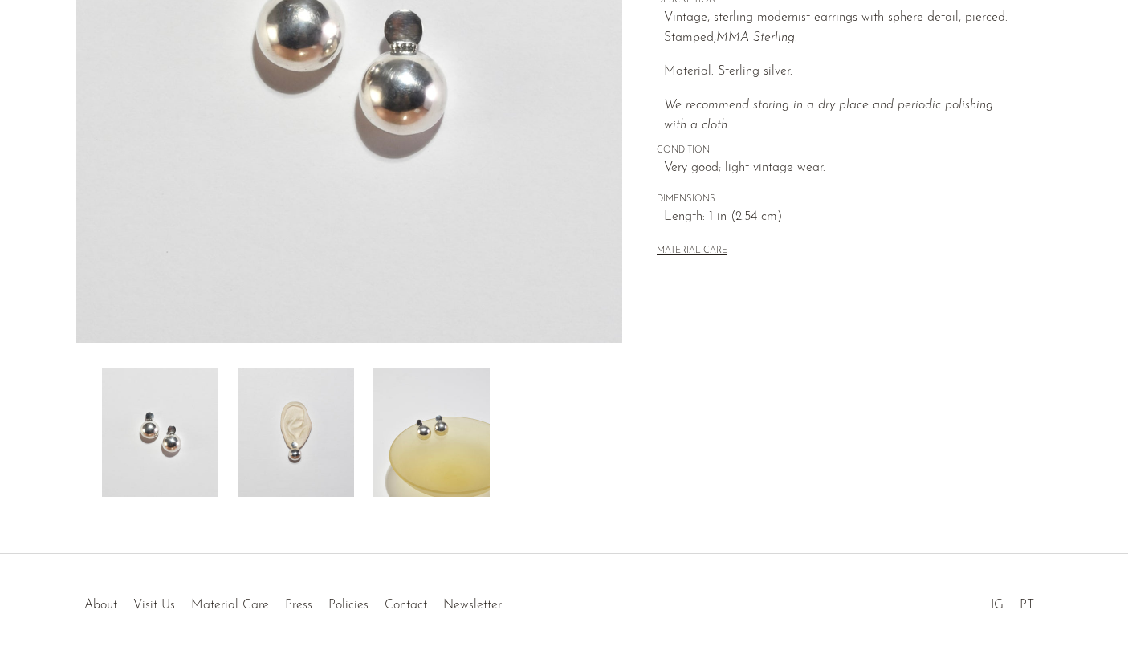
scroll to position [398, 0]
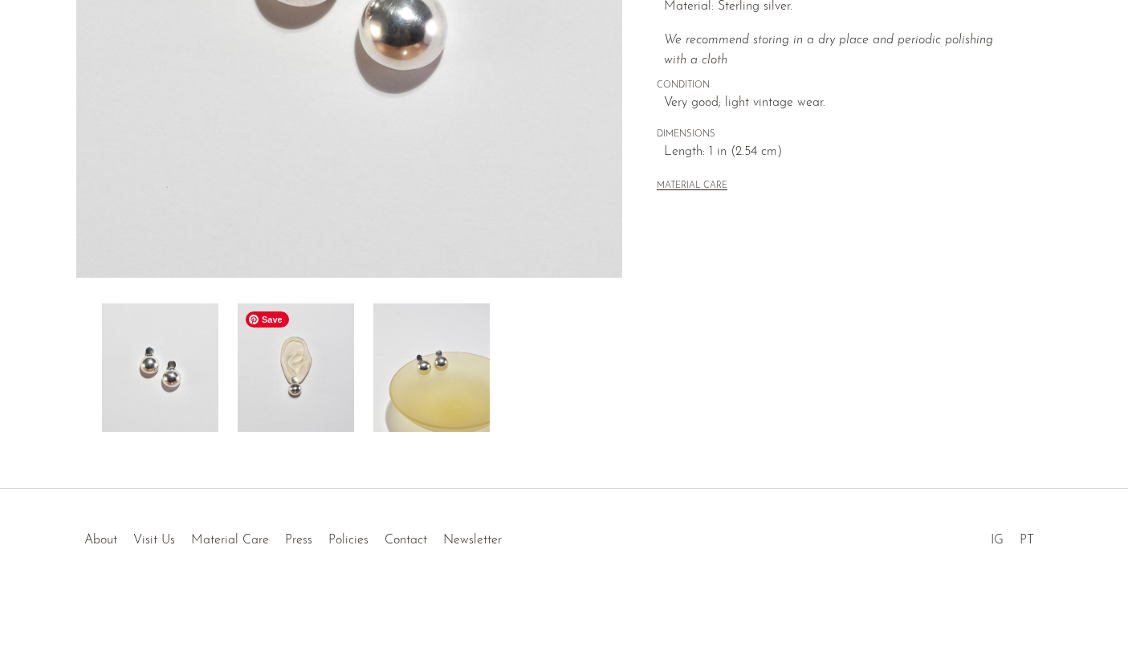
click at [318, 398] on img at bounding box center [296, 368] width 116 height 128
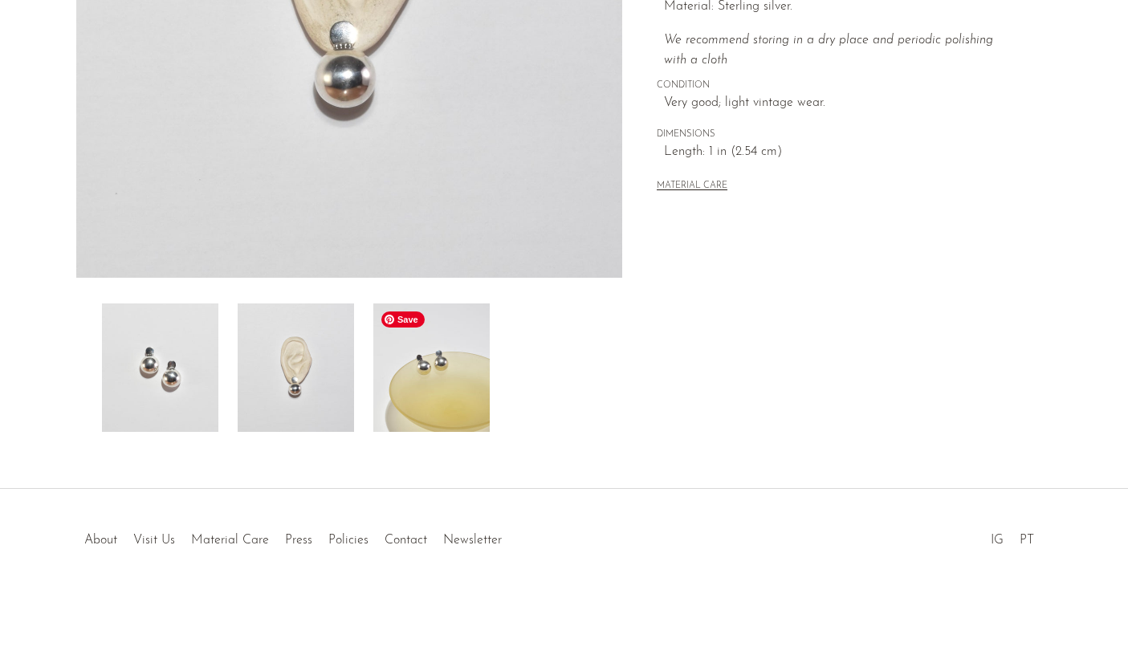
click at [455, 385] on img at bounding box center [431, 368] width 116 height 128
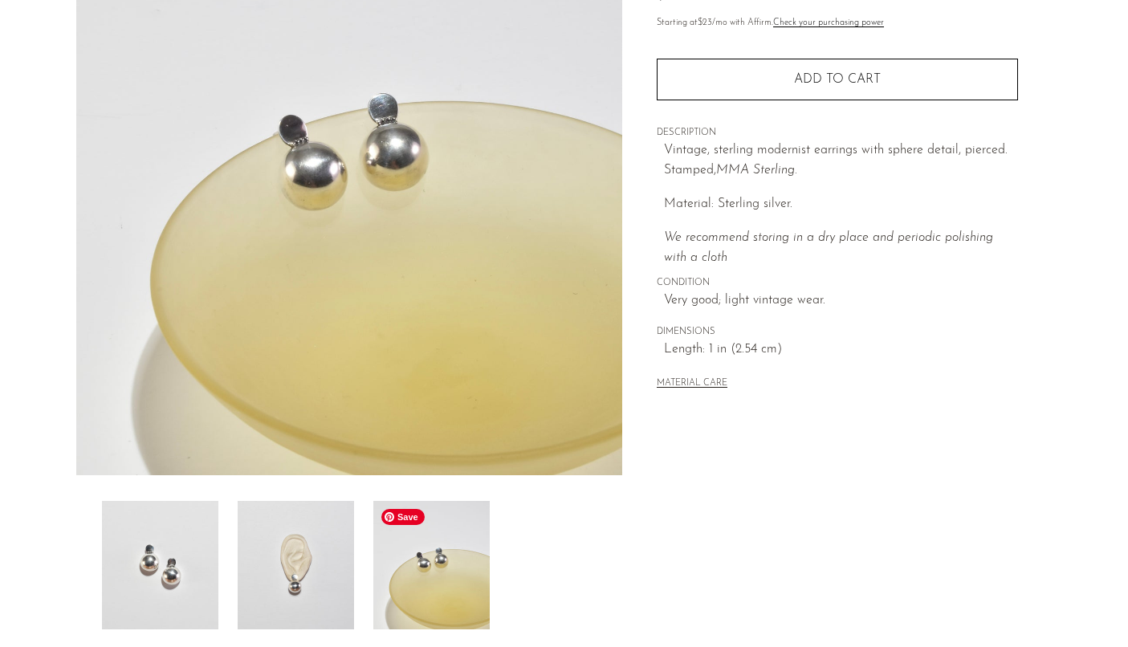
scroll to position [147, 0]
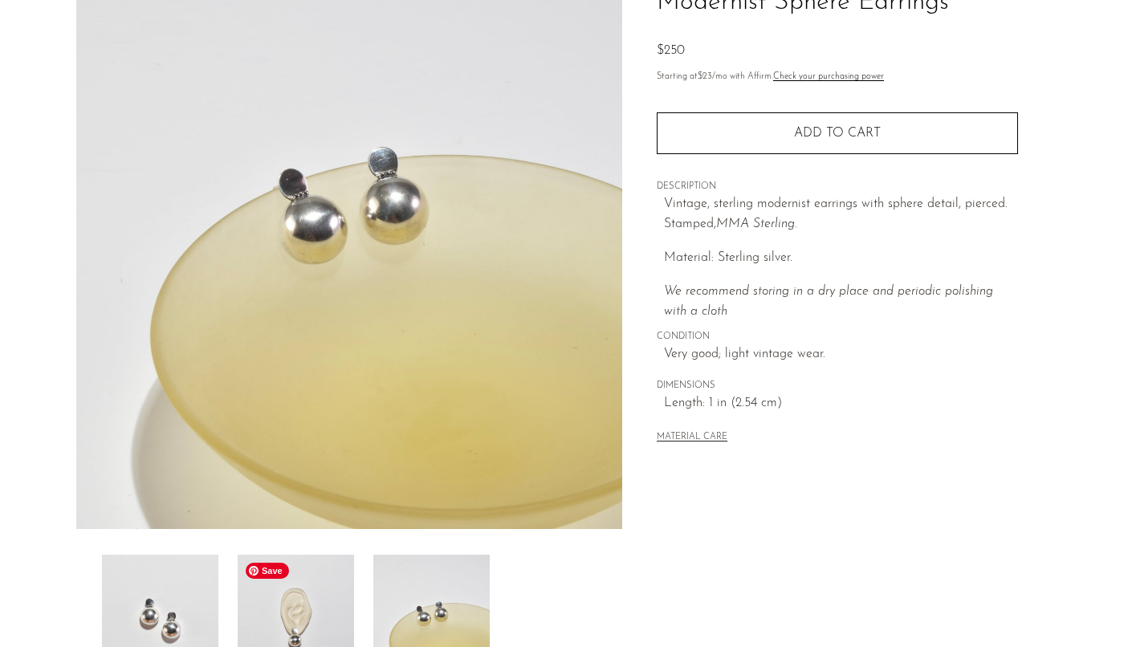
click at [325, 589] on img at bounding box center [296, 619] width 116 height 128
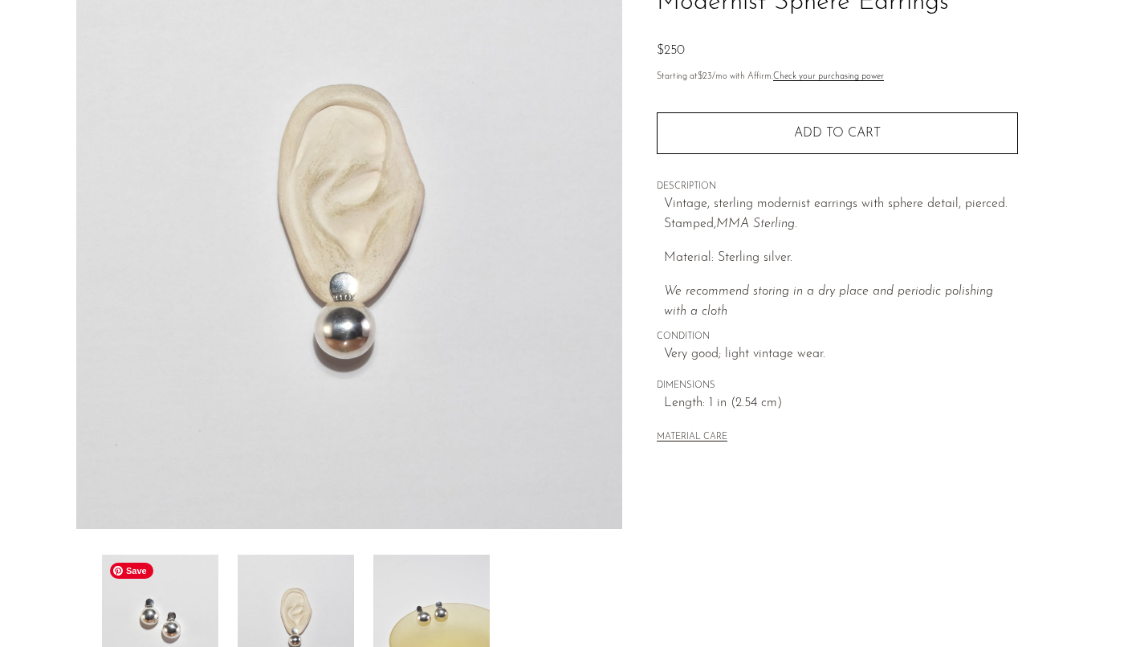
click at [145, 617] on img at bounding box center [160, 619] width 116 height 128
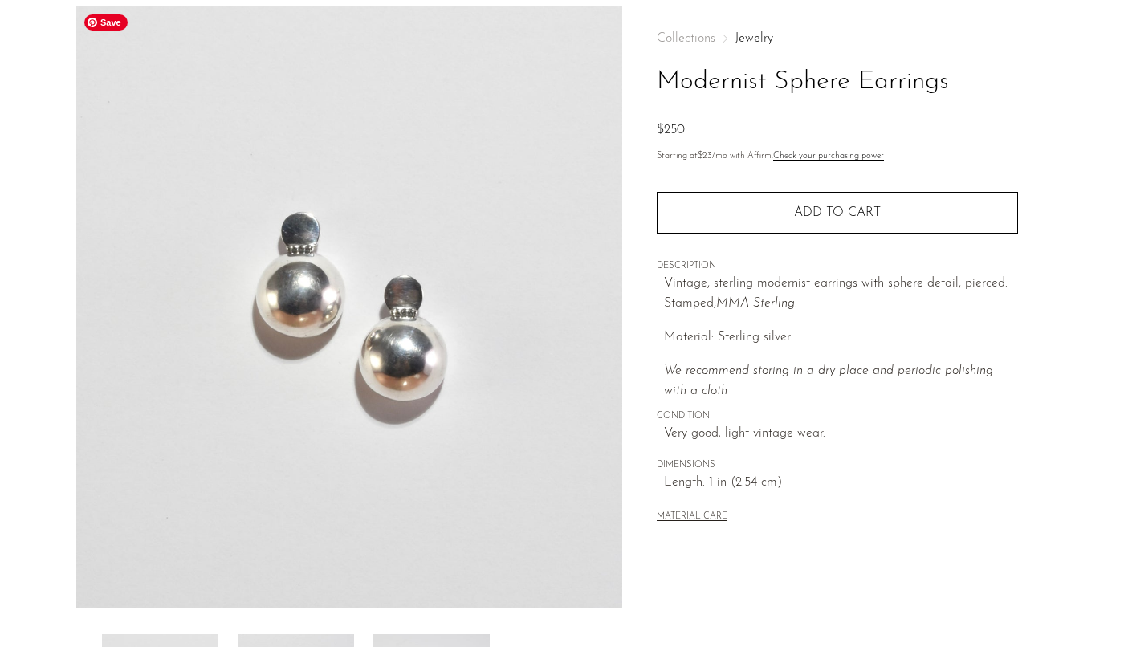
scroll to position [62, 0]
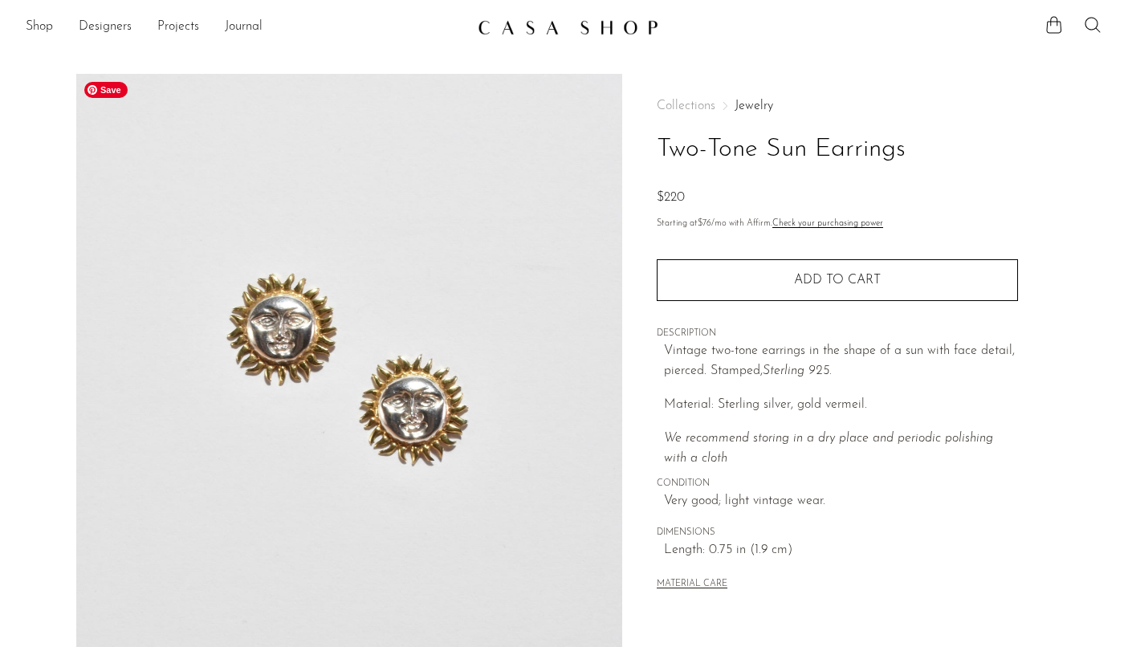
scroll to position [398, 0]
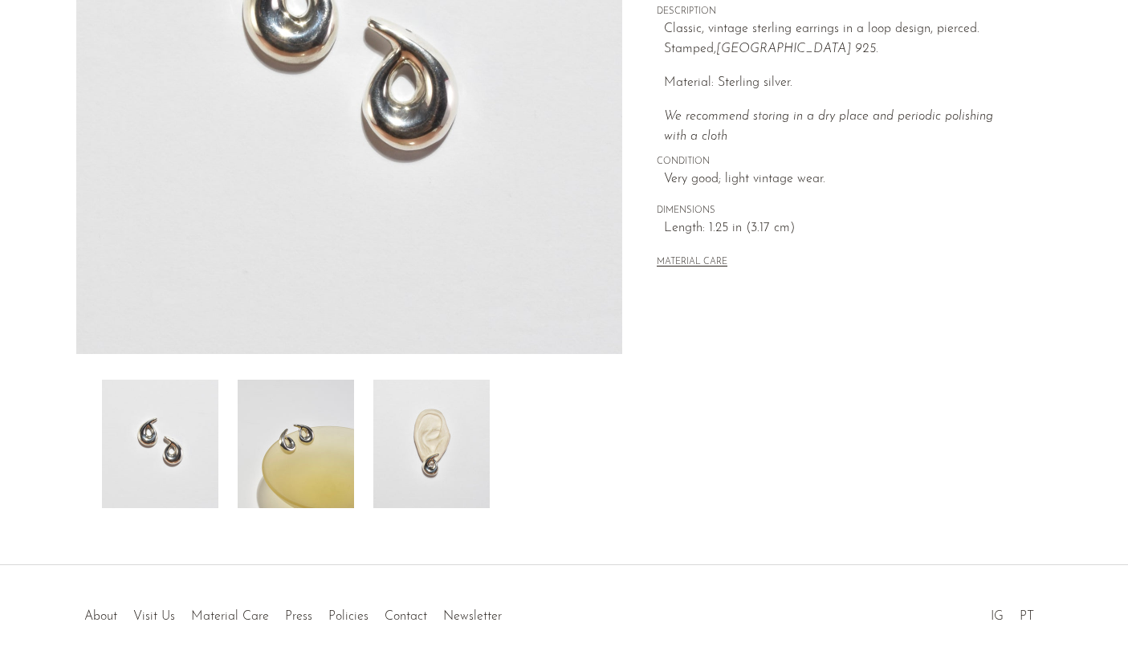
scroll to position [356, 0]
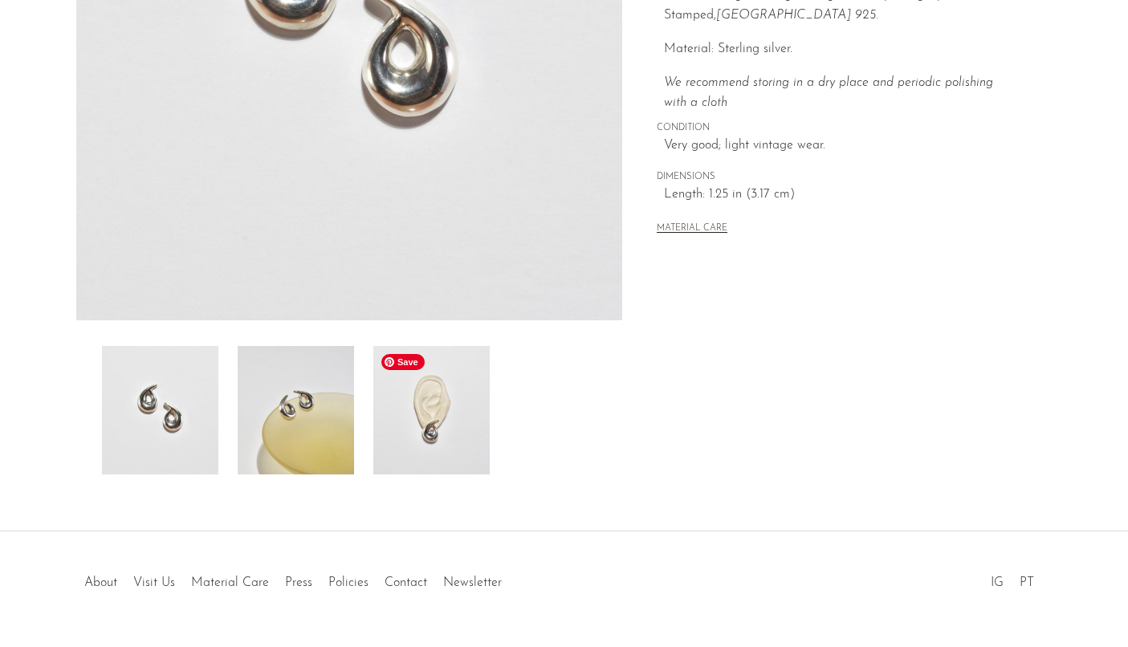
click at [422, 404] on img at bounding box center [431, 410] width 116 height 128
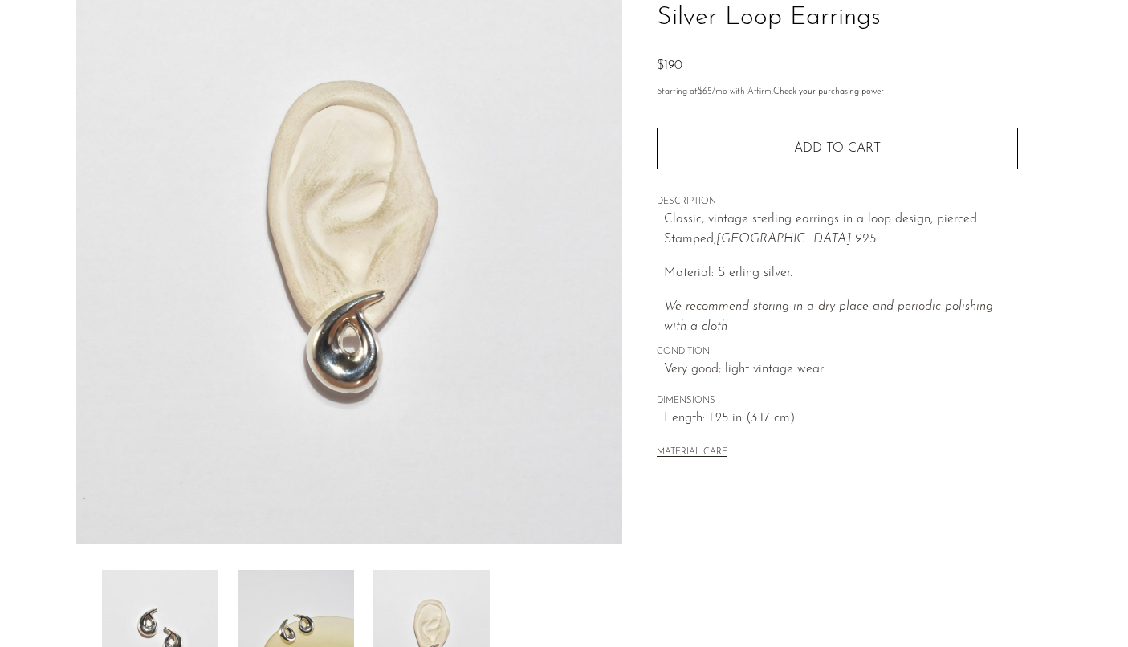
scroll to position [126, 0]
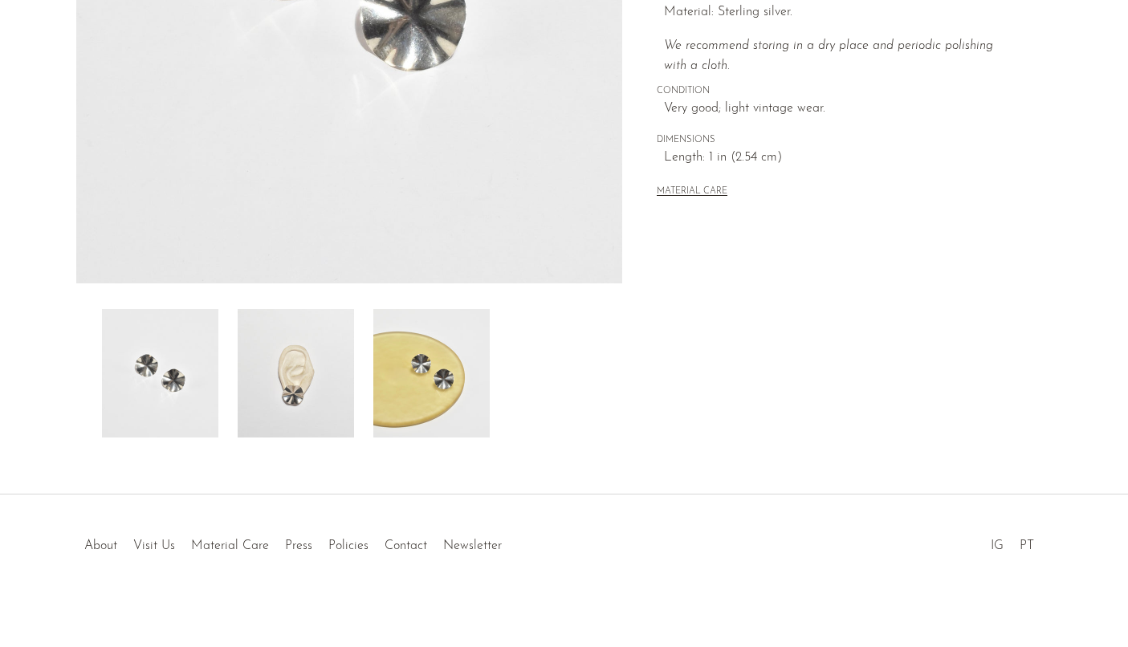
scroll to position [398, 0]
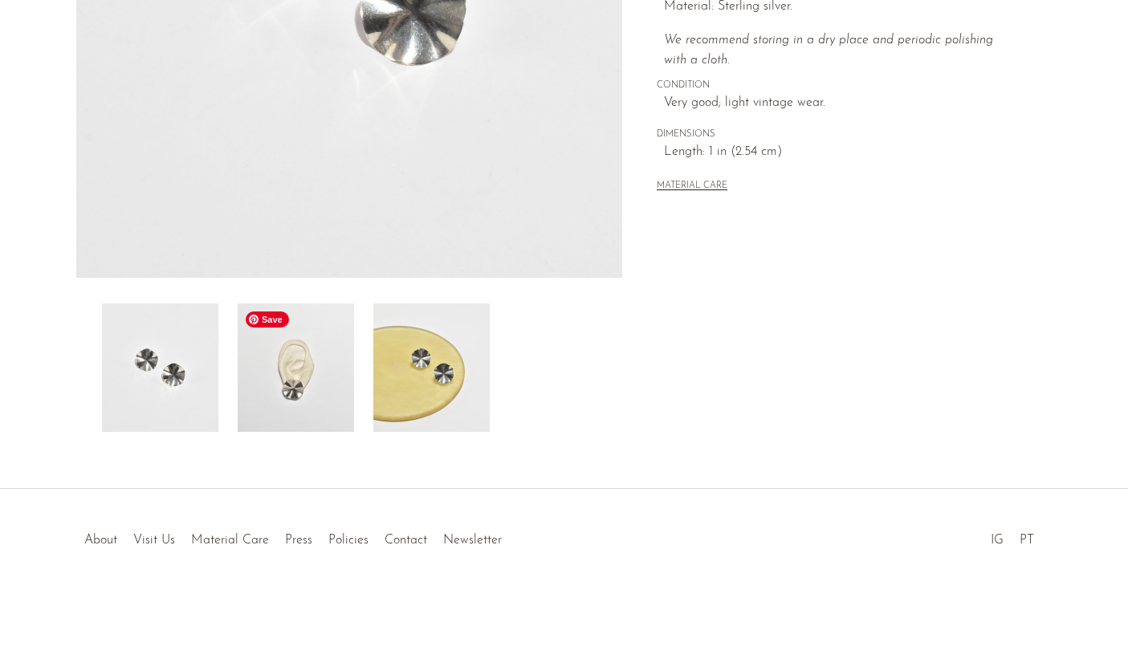
click at [316, 358] on img at bounding box center [296, 368] width 116 height 128
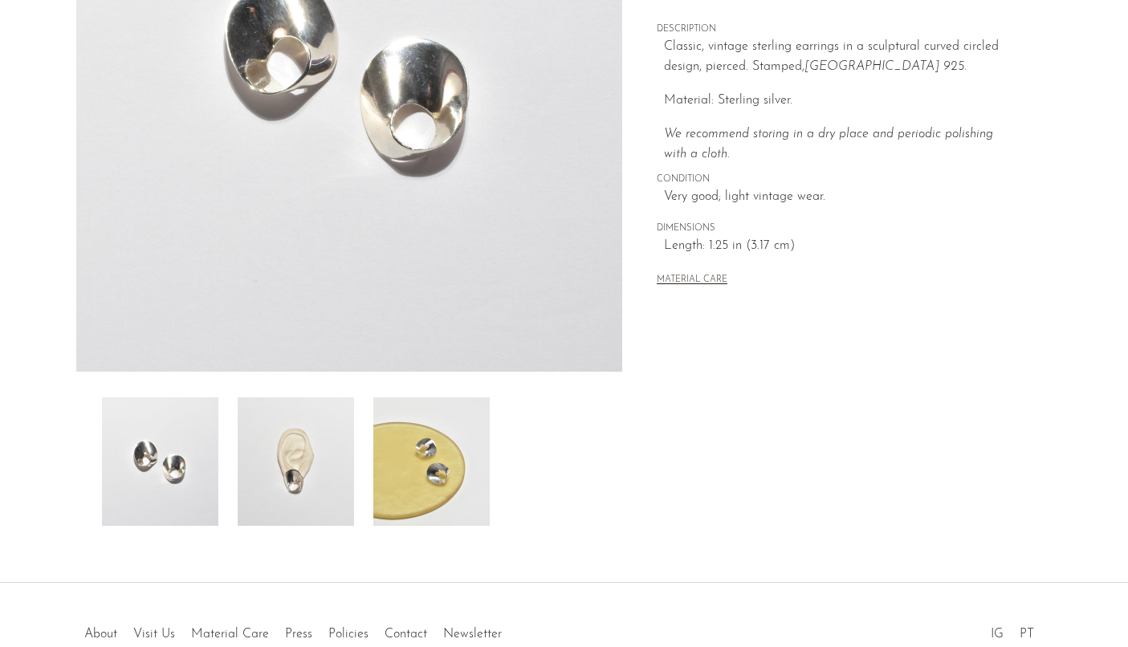
scroll to position [398, 0]
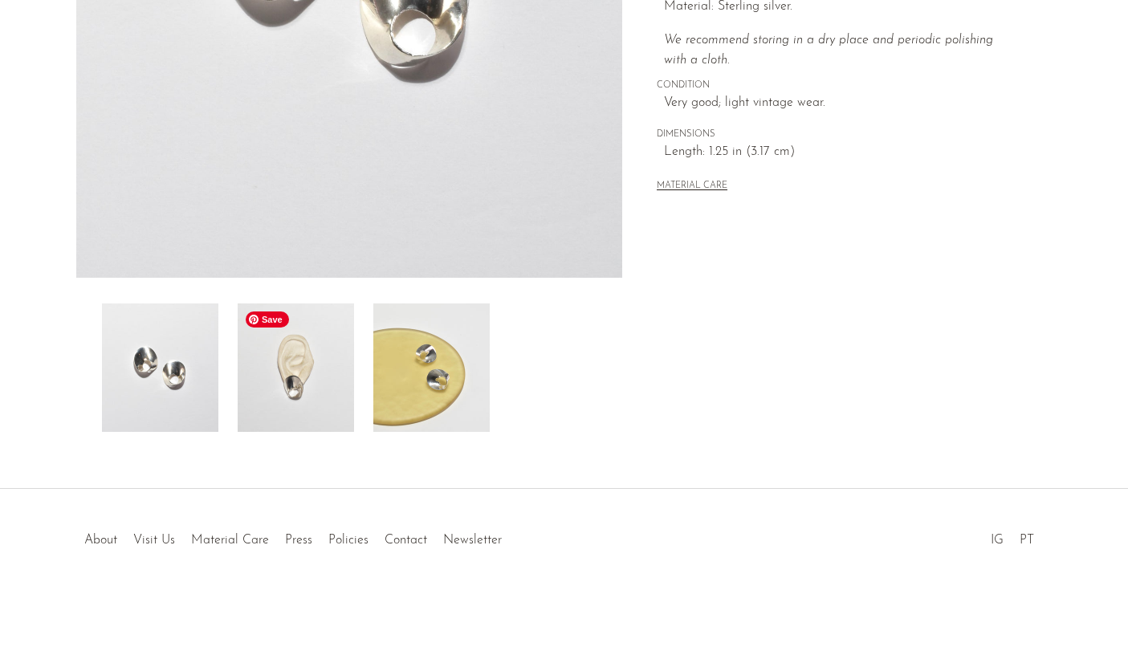
click at [280, 387] on img at bounding box center [296, 368] width 116 height 128
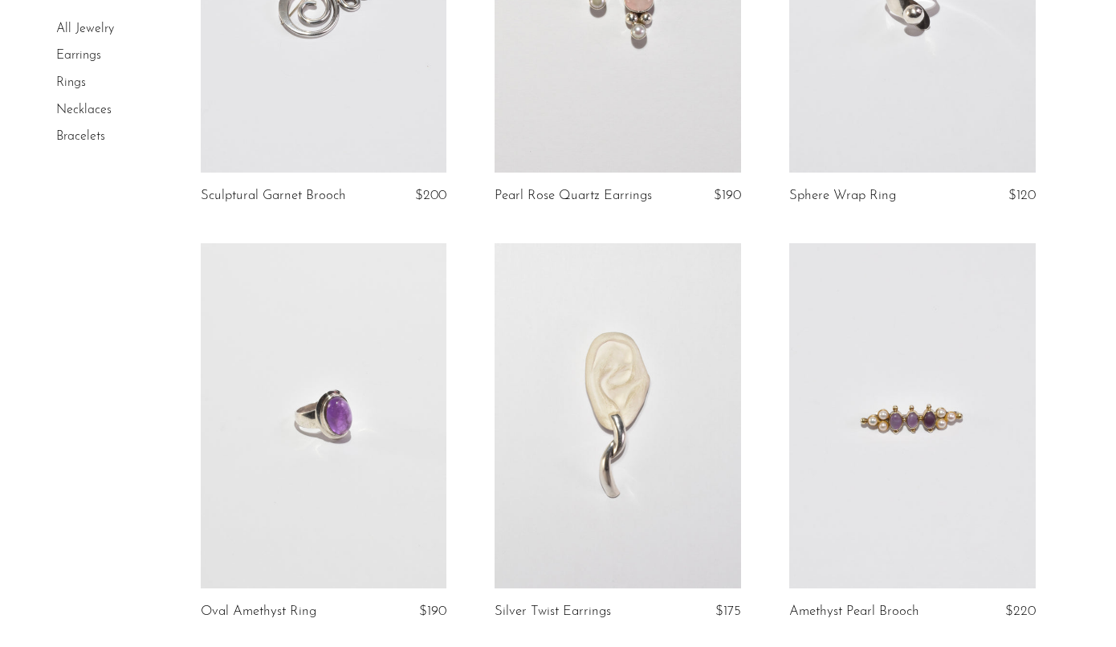
scroll to position [3349, 0]
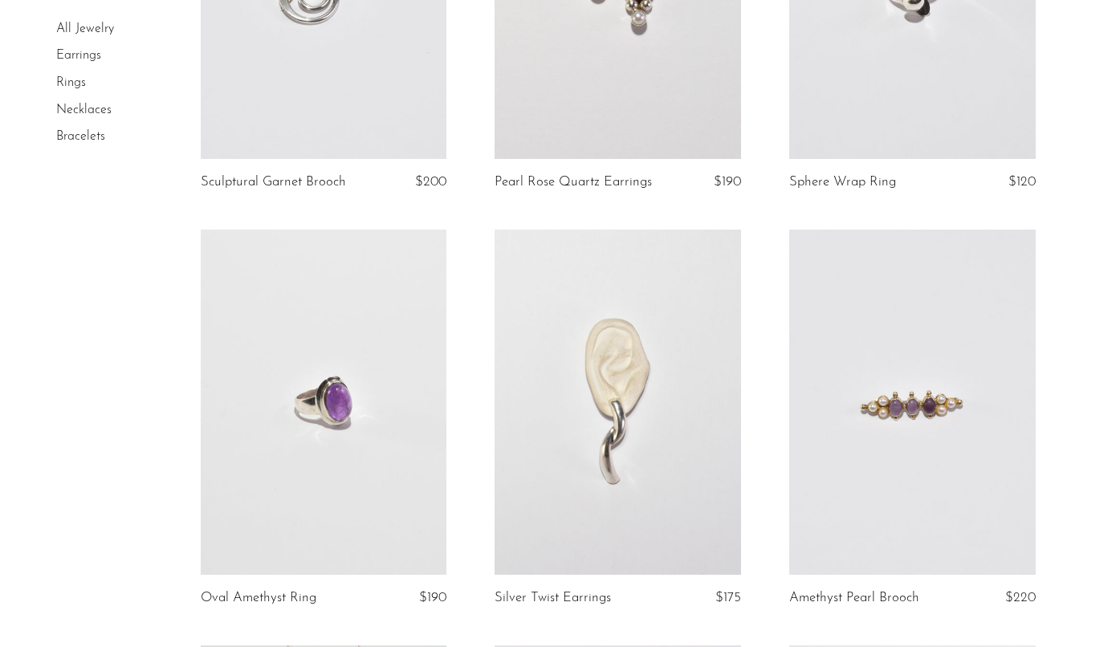
click at [618, 441] on link at bounding box center [618, 402] width 247 height 345
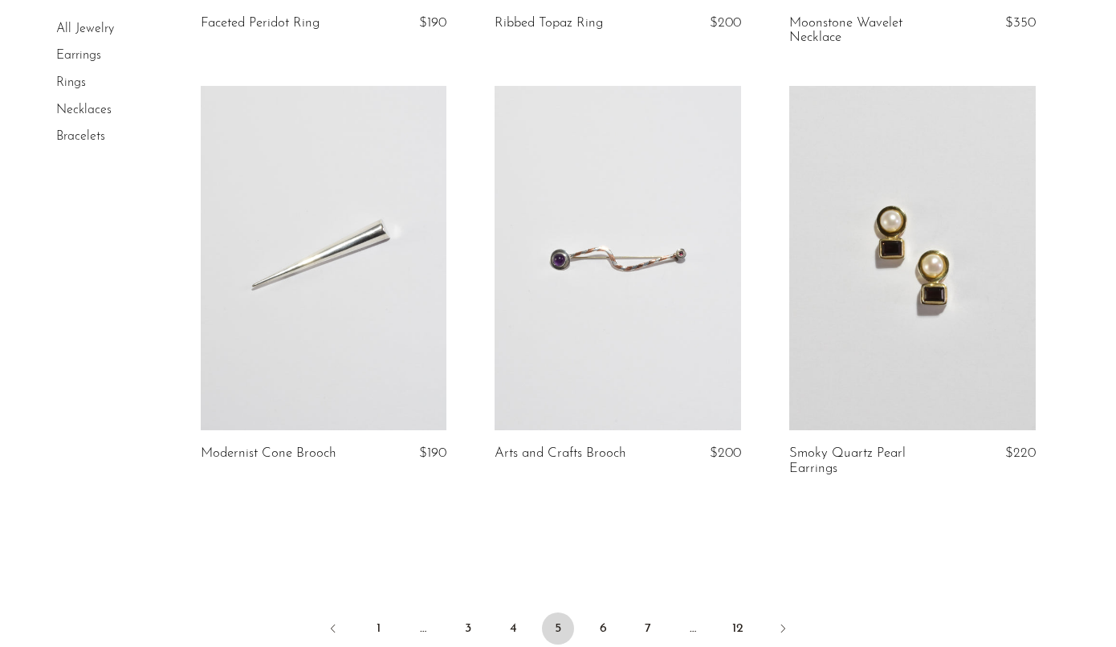
scroll to position [4775, 0]
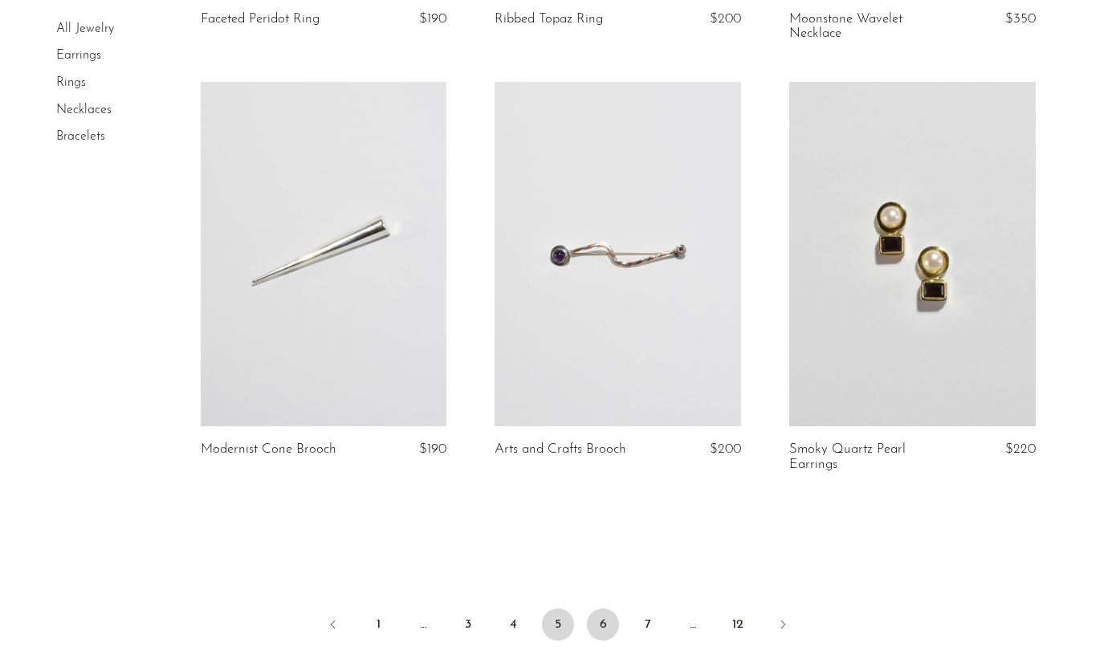
click at [609, 623] on link "6" at bounding box center [603, 625] width 32 height 32
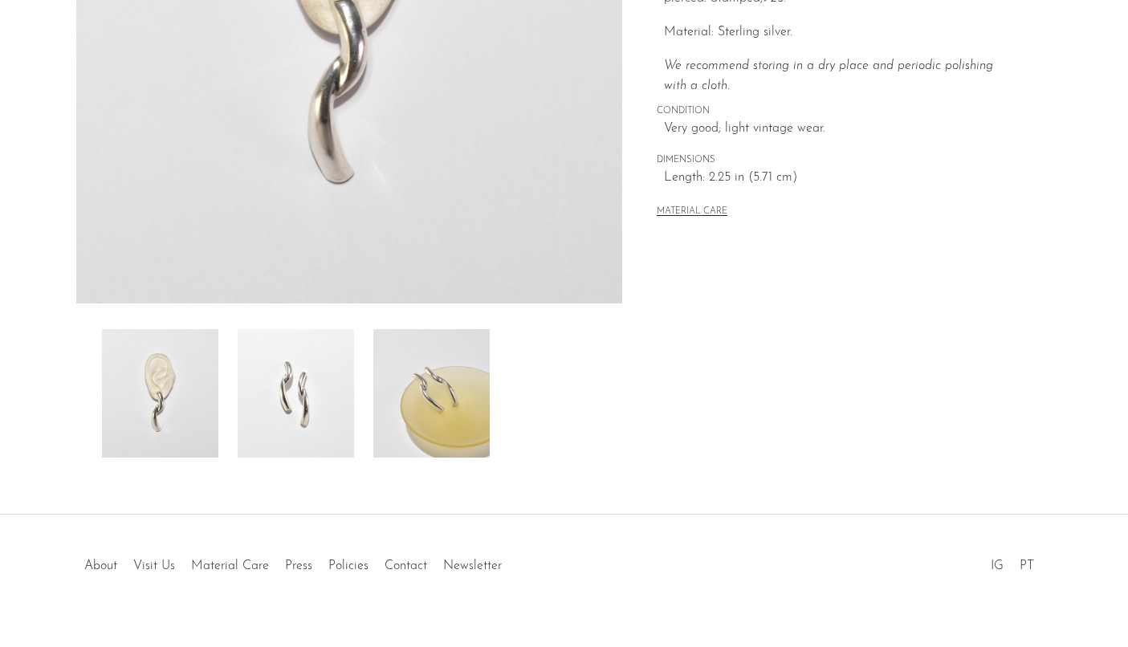
scroll to position [398, 0]
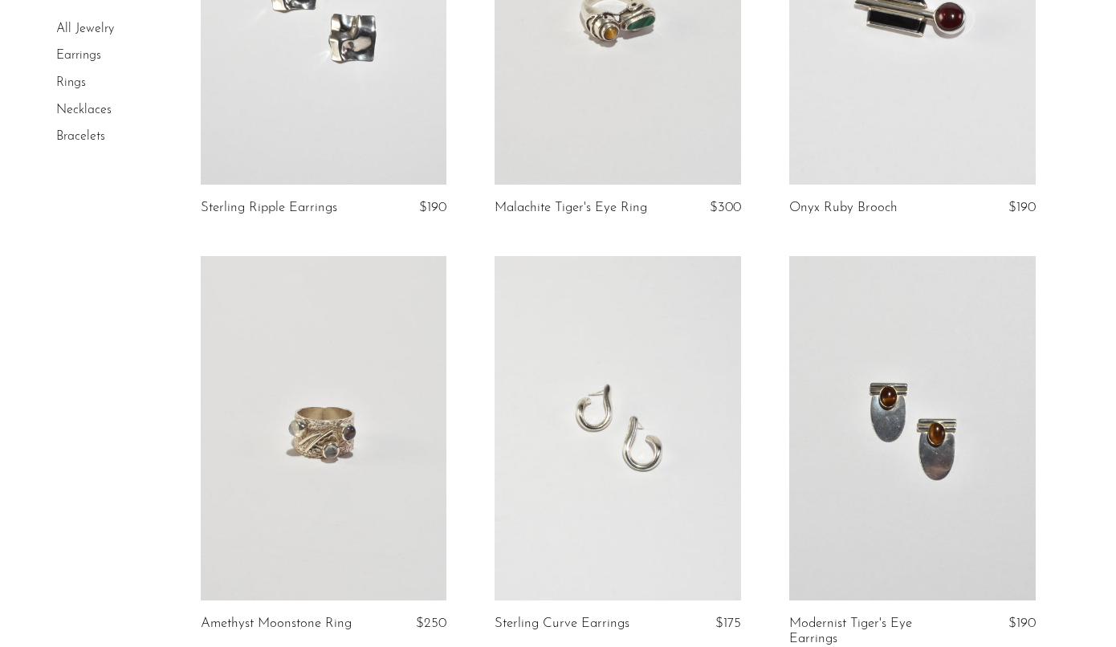
scroll to position [2091, 0]
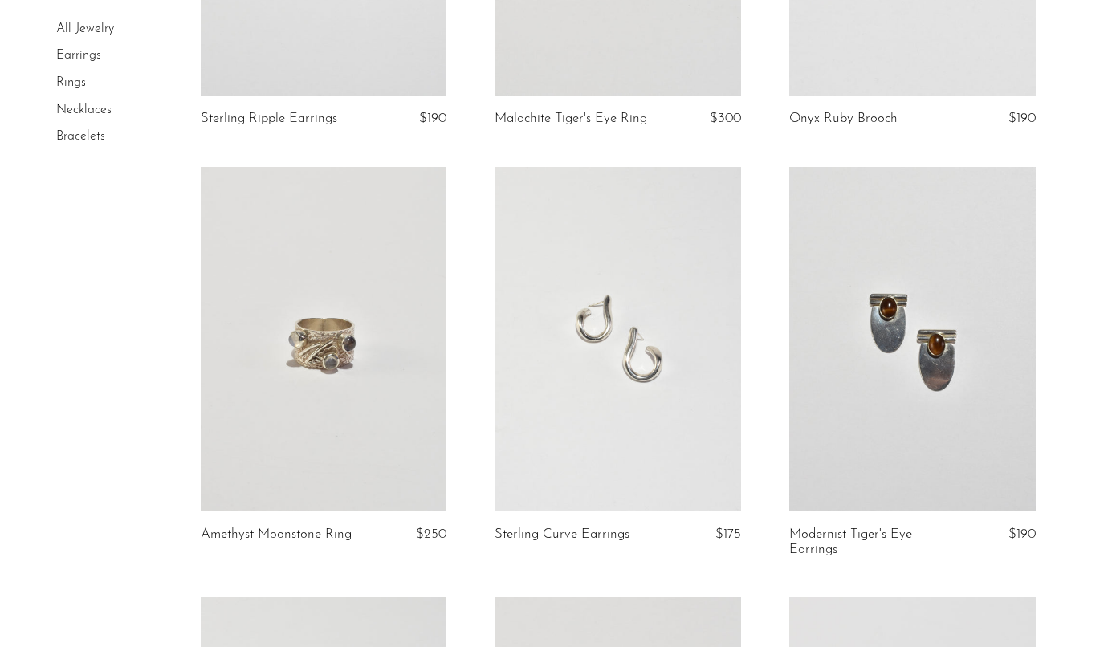
click at [667, 324] on link at bounding box center [618, 339] width 247 height 345
click at [896, 375] on link at bounding box center [912, 339] width 247 height 345
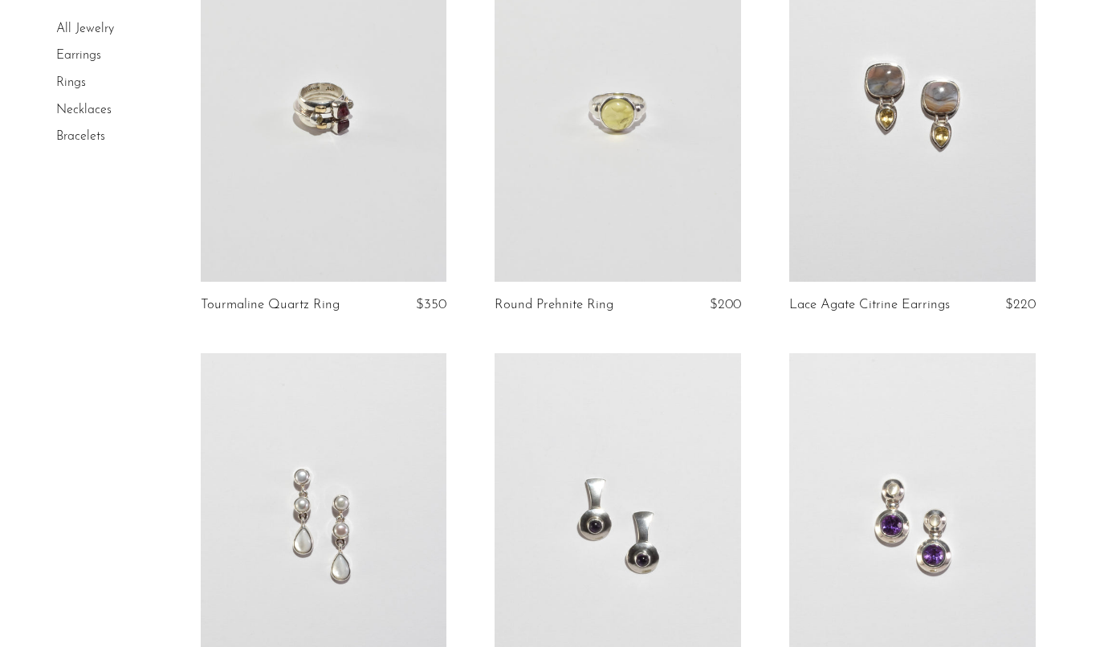
scroll to position [3181, 0]
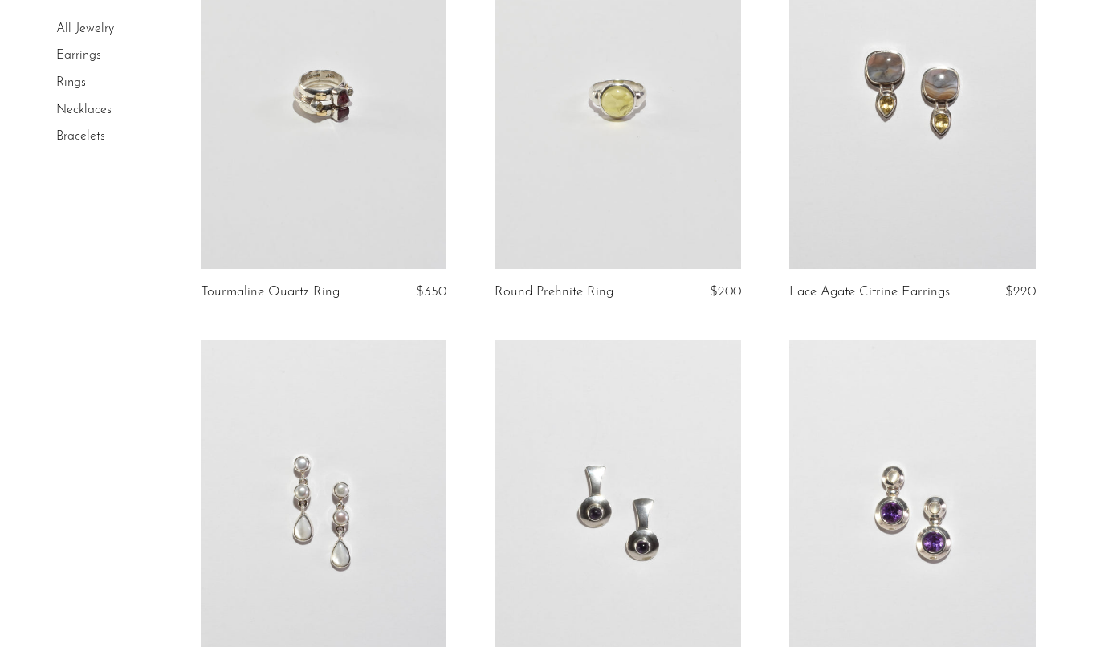
click at [691, 487] on link at bounding box center [618, 512] width 247 height 345
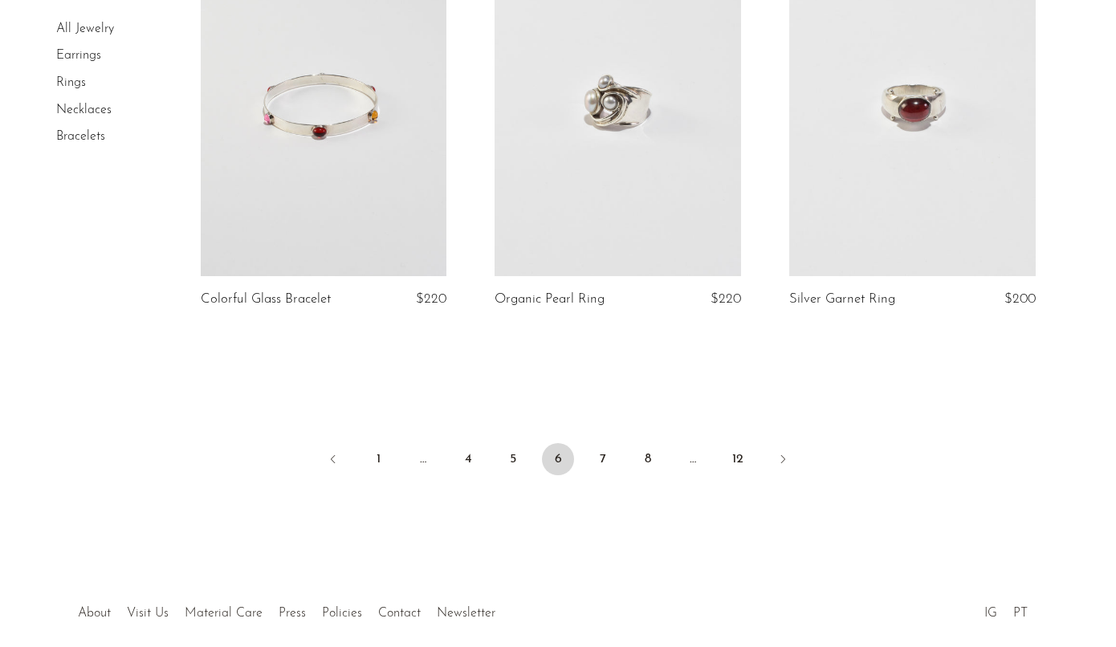
scroll to position [4883, 0]
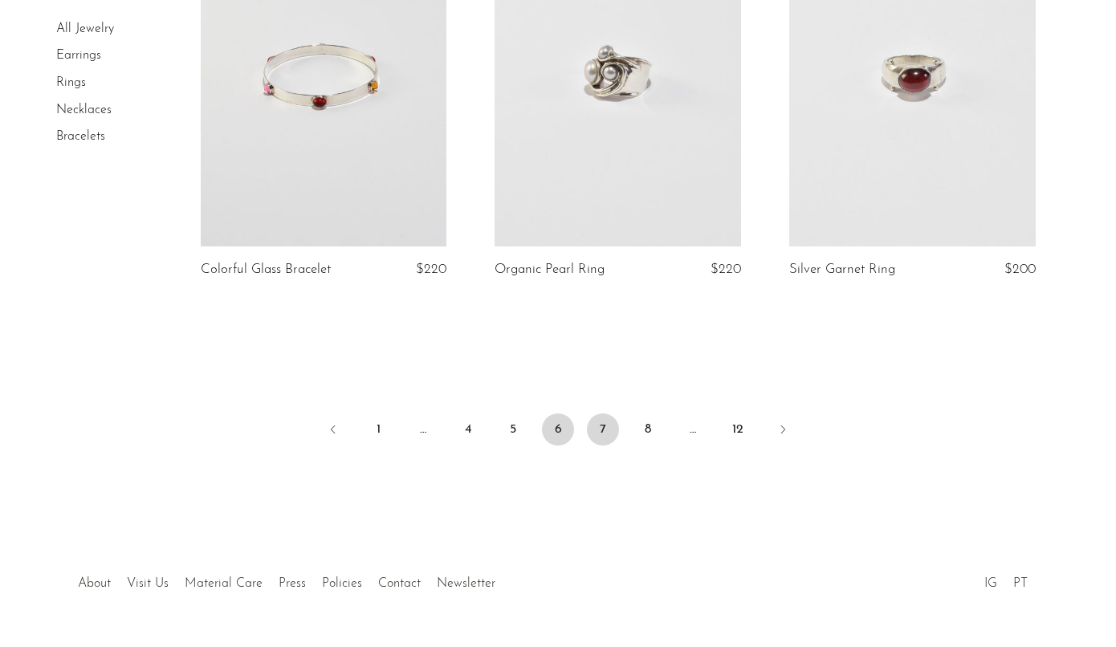
click at [610, 422] on link "7" at bounding box center [603, 430] width 32 height 32
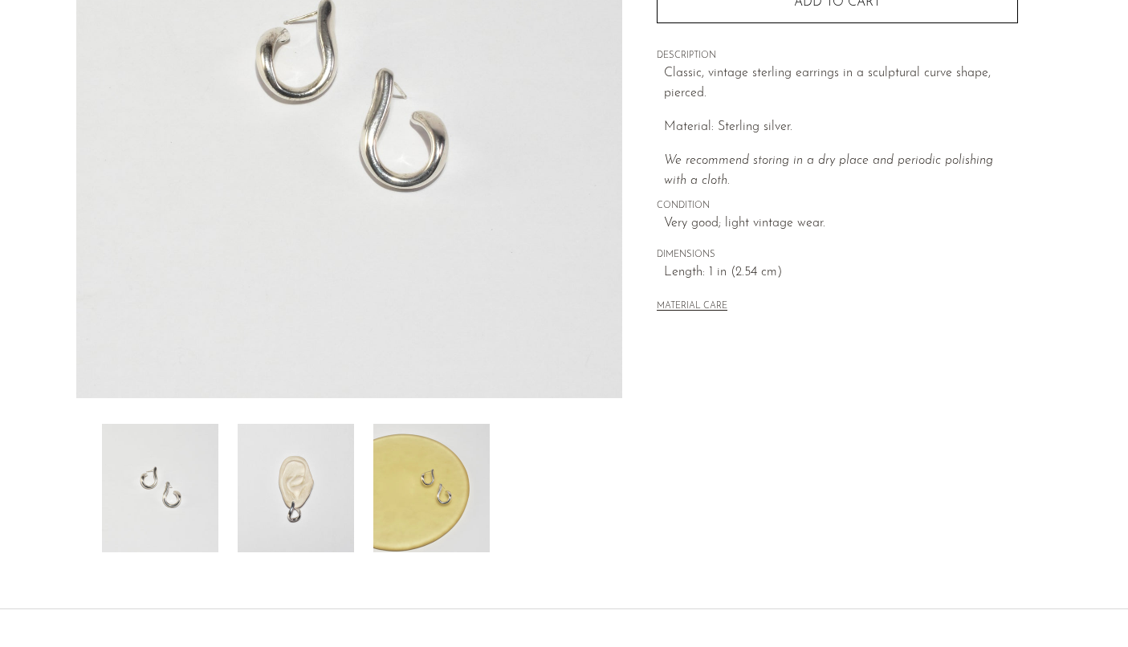
scroll to position [398, 0]
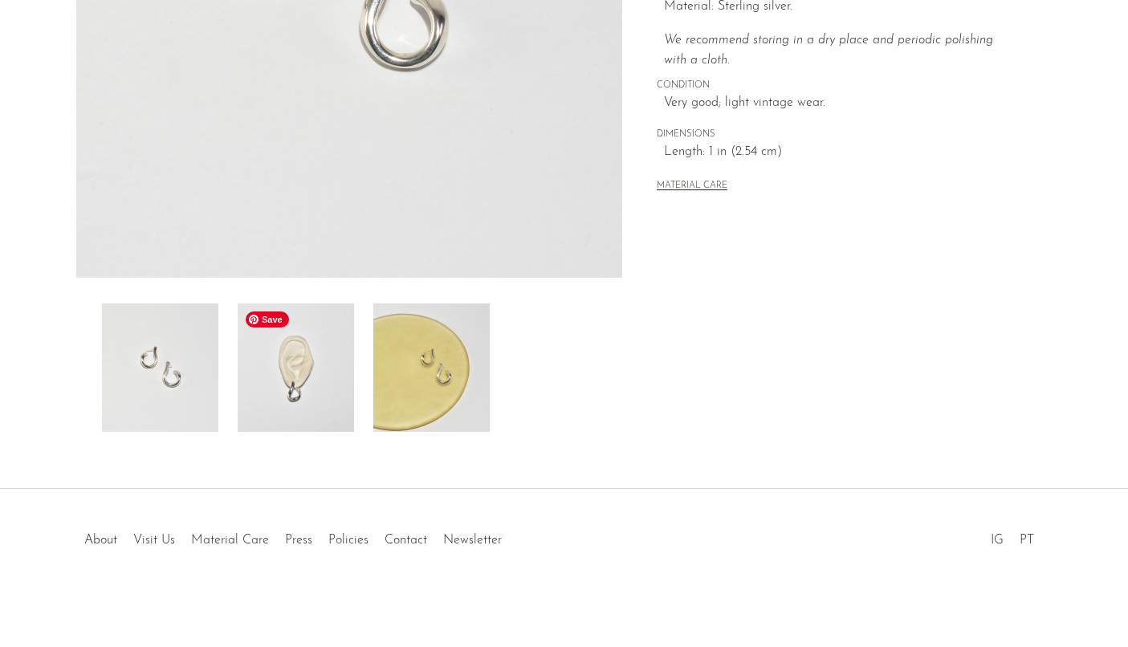
click at [296, 426] on img at bounding box center [296, 368] width 116 height 128
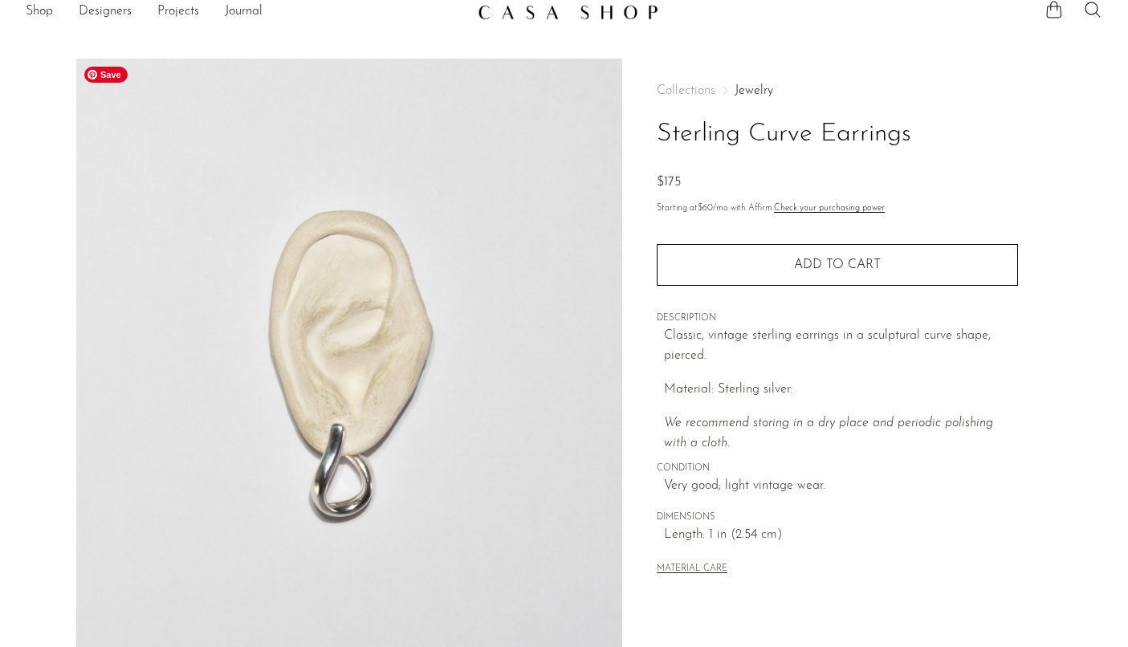
scroll to position [0, 0]
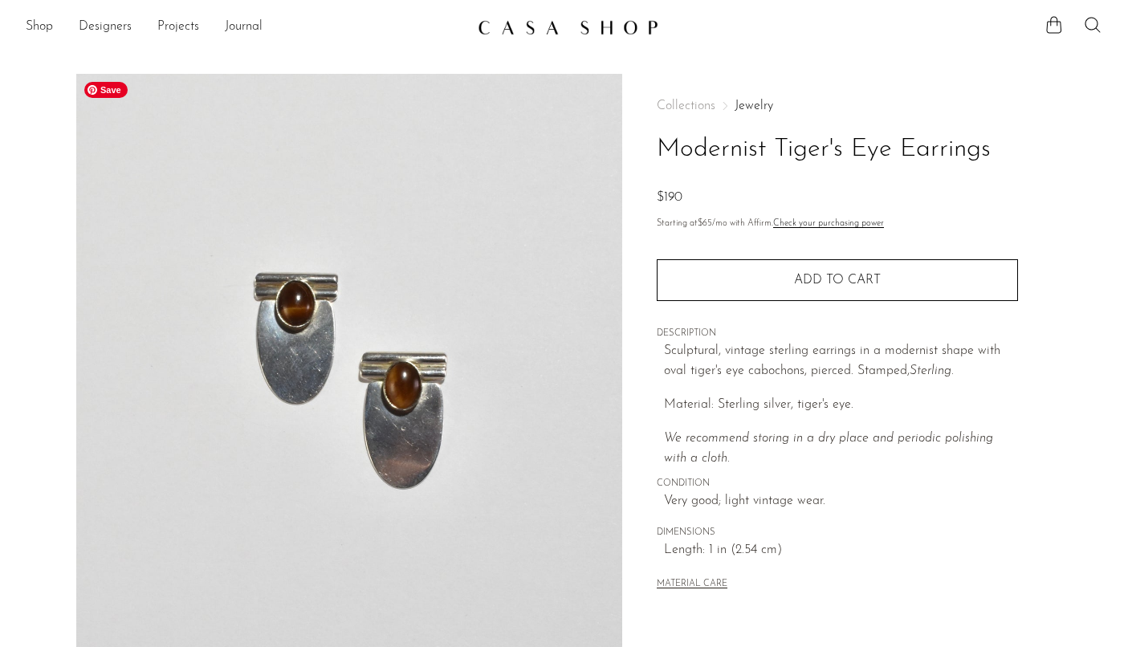
scroll to position [398, 0]
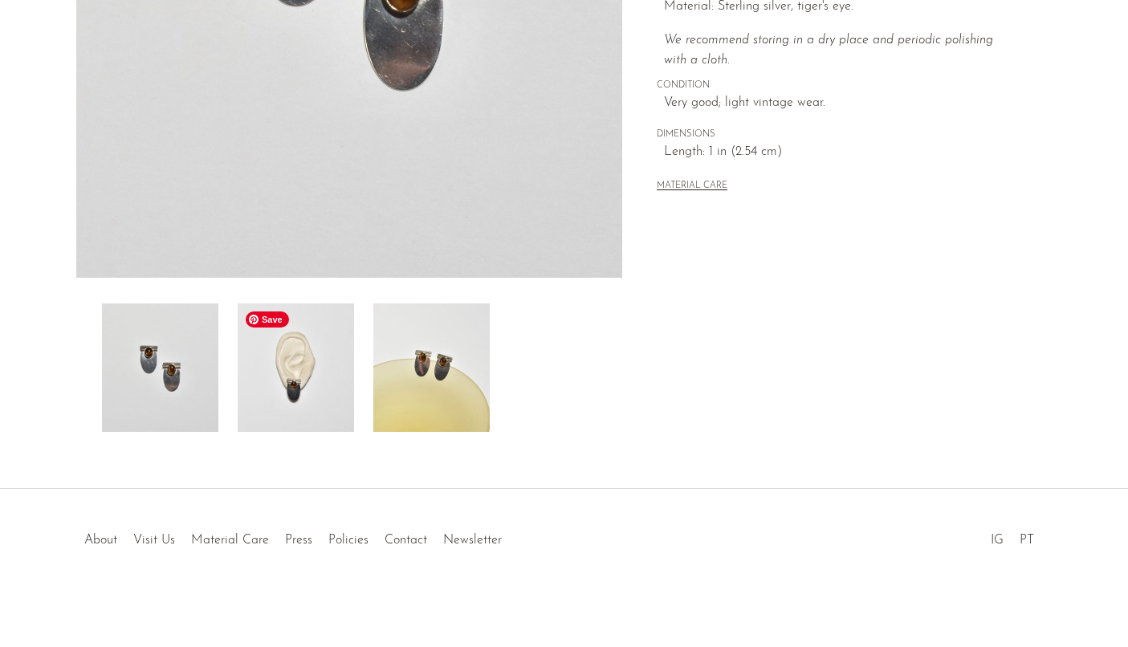
click at [271, 369] on img at bounding box center [296, 368] width 116 height 128
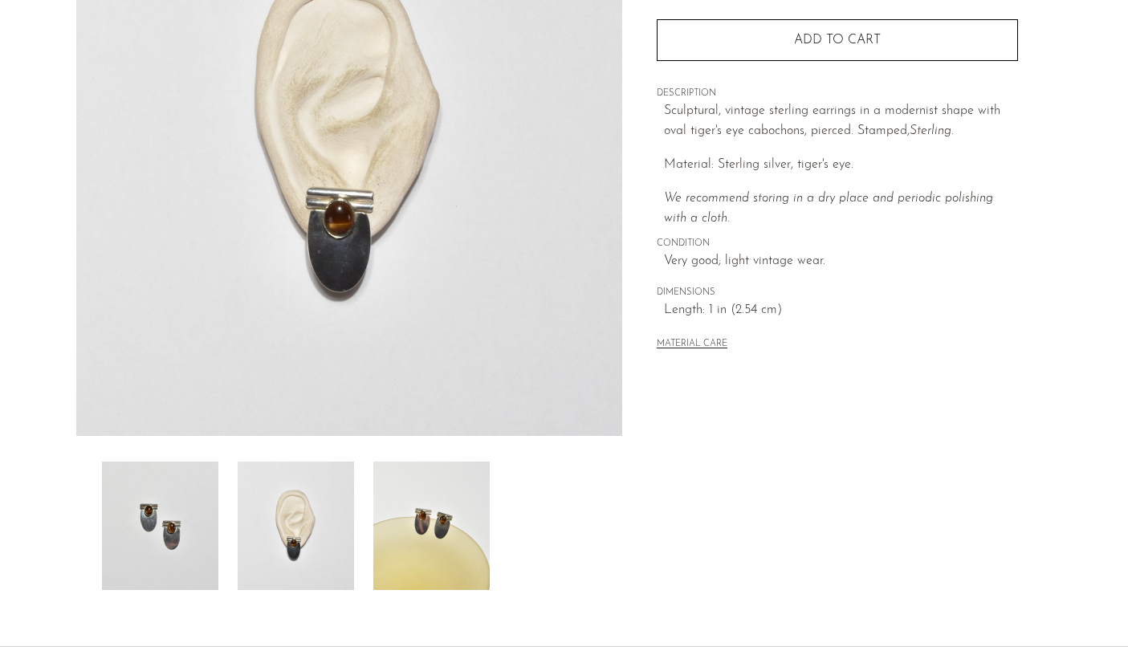
scroll to position [230, 0]
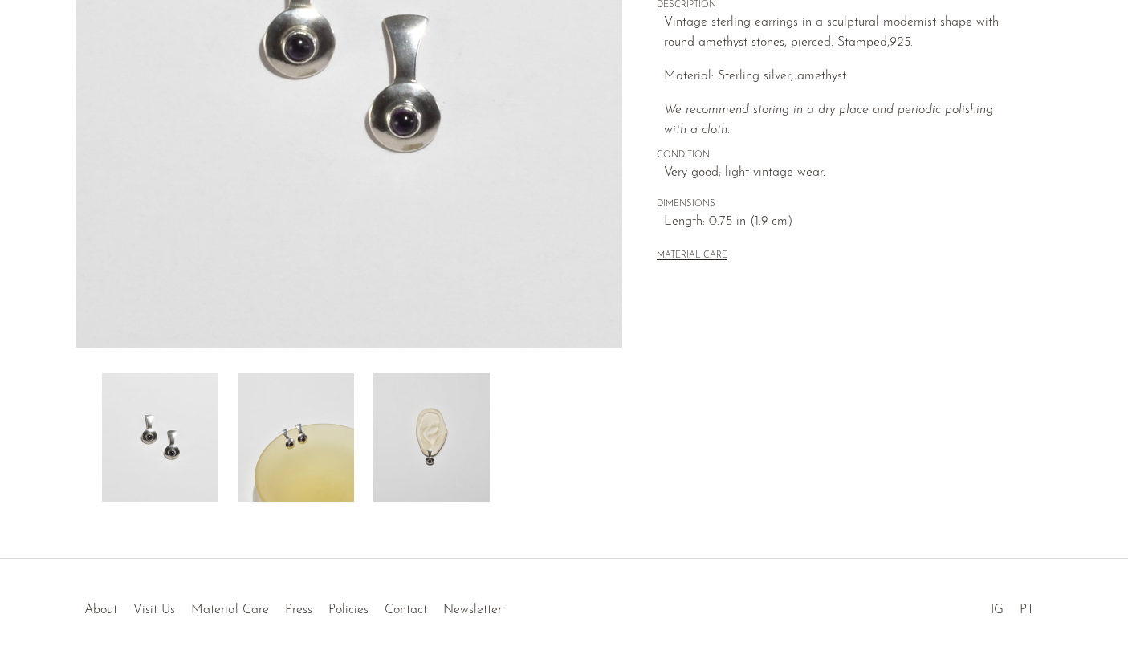
scroll to position [398, 0]
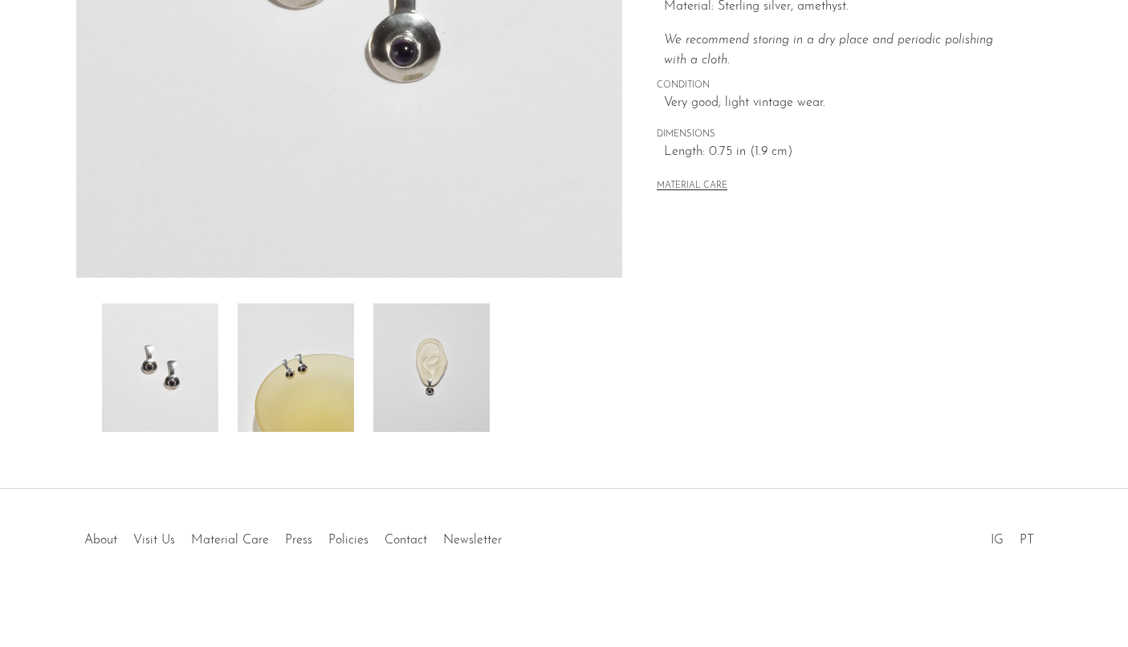
click at [410, 451] on div "Modernist Amethyst Earrings $190" at bounding box center [564, 83] width 1128 height 814
click at [415, 416] on img at bounding box center [431, 368] width 116 height 128
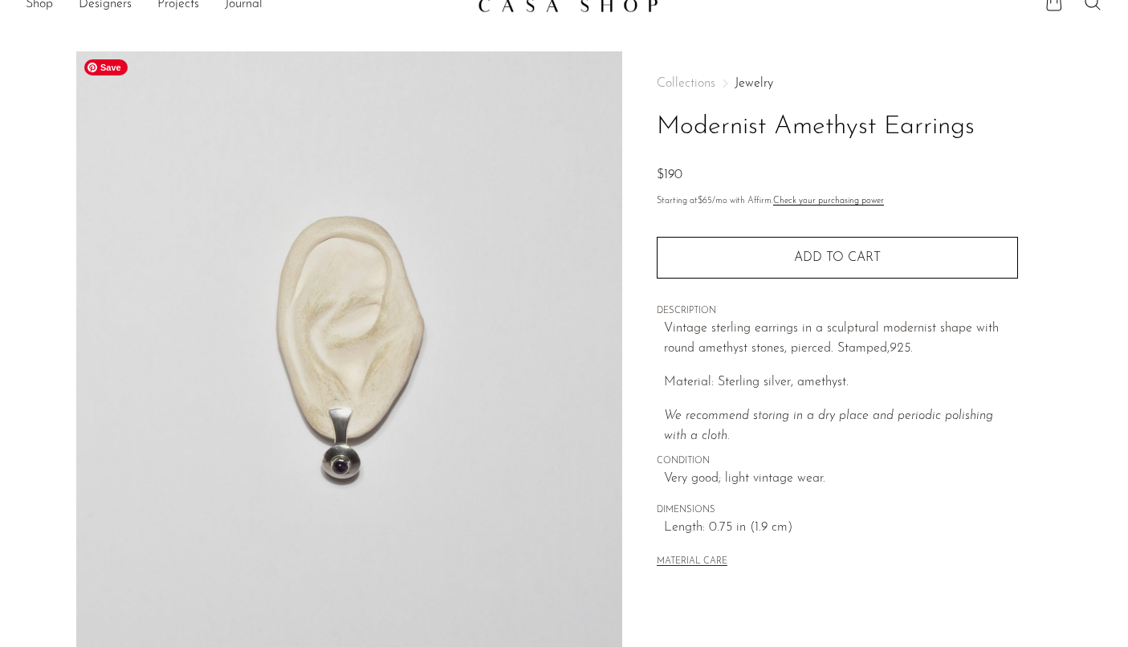
scroll to position [2, 0]
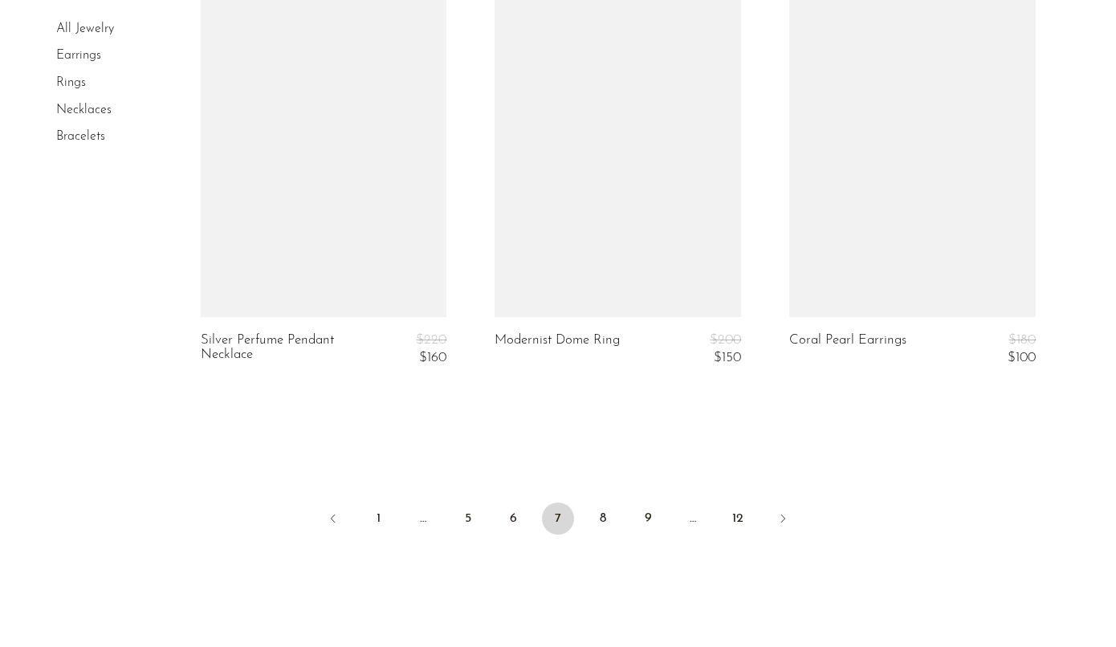
scroll to position [4936, 0]
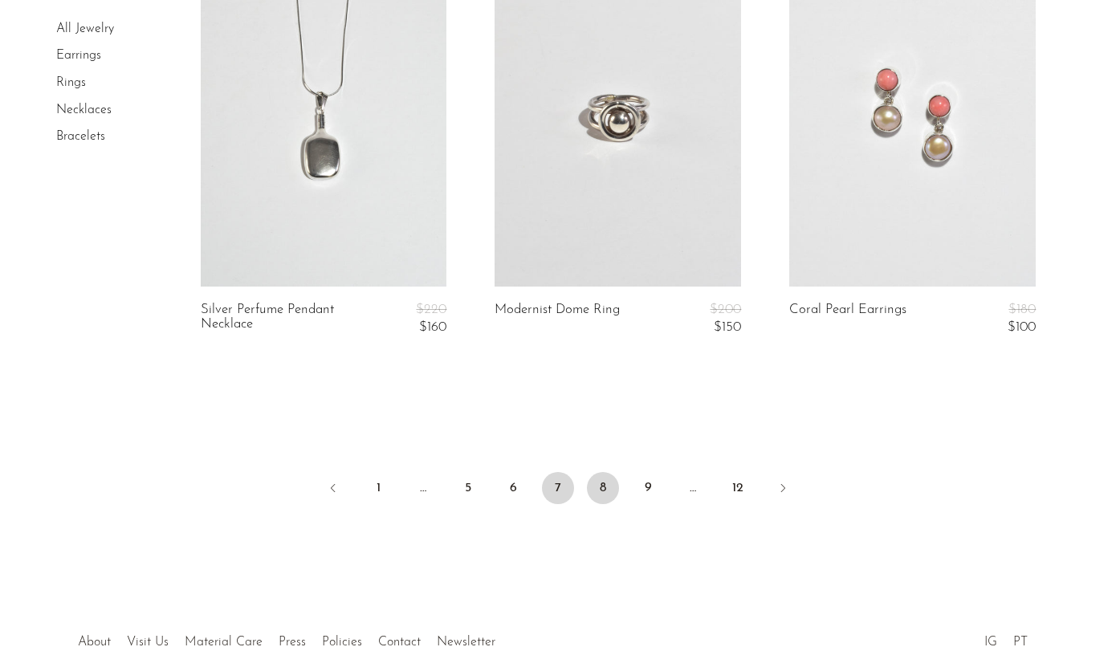
click at [606, 488] on link "8" at bounding box center [603, 488] width 32 height 32
